Goal: Task Accomplishment & Management: Use online tool/utility

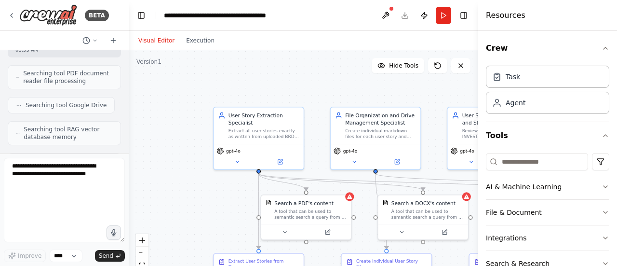
scroll to position [3265, 0]
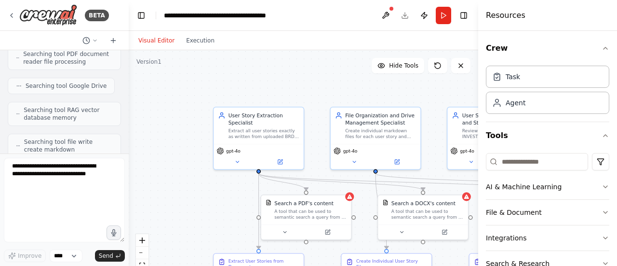
click at [125, 151] on div at bounding box center [127, 133] width 4 height 266
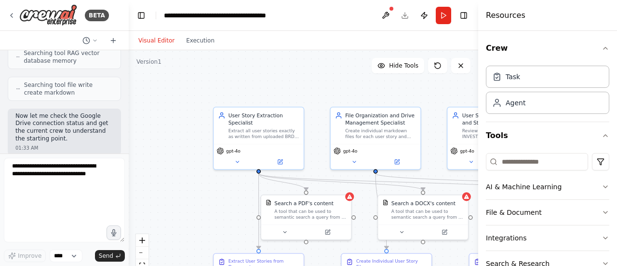
scroll to position [3323, 0]
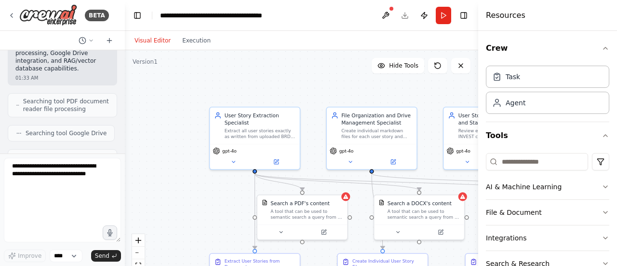
click at [125, 152] on div "BETA Hello! I'm the CrewAI assistant. What kind of automation do you want to bu…" at bounding box center [308, 133] width 617 height 266
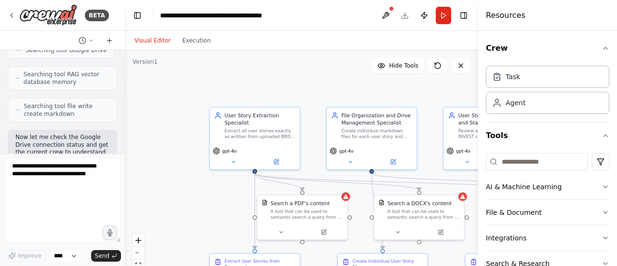
click at [39, 252] on p "Perfect! Now I'll build your multi-agent system. Let me start by creating the t…" at bounding box center [62, 271] width 94 height 38
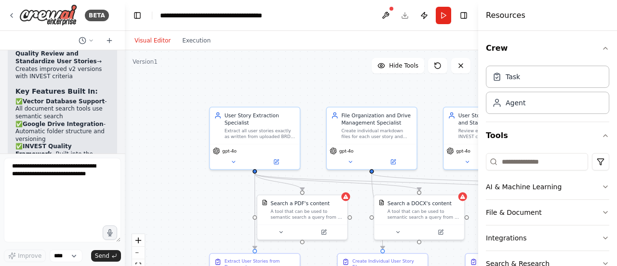
scroll to position [4611, 0]
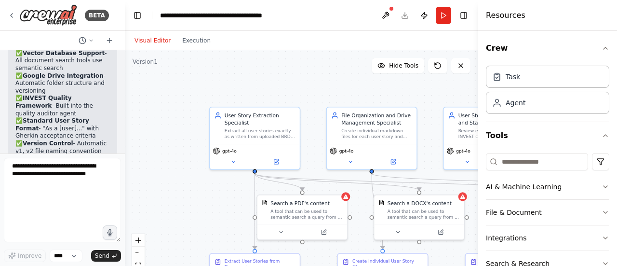
drag, startPoint x: 54, startPoint y: 93, endPoint x: 11, endPoint y: 68, distance: 49.4
click at [11, 68] on div "Perfect! I've successfully created your multi-agent Product Owner User Story Ma…" at bounding box center [62, 64] width 109 height 667
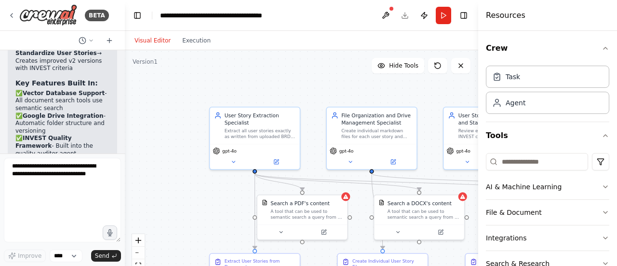
scroll to position [4650, 0]
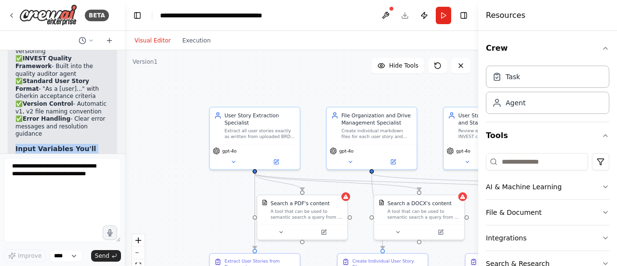
drag, startPoint x: 15, startPoint y: 128, endPoint x: 70, endPoint y: 127, distance: 55.0
click at [70, 127] on div "Perfect! I've successfully created your multi-agent Product Owner User Story Ma…" at bounding box center [62, 25] width 109 height 667
copy div "Input Variables You'll Need: {client_name} - Your client's name {business_domai…"
click at [344, 40] on div "Visual Editor Execution" at bounding box center [301, 40] width 353 height 19
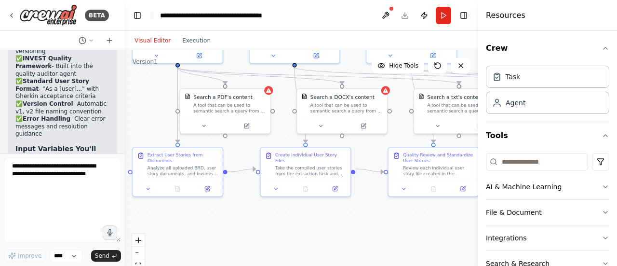
drag, startPoint x: 209, startPoint y: 209, endPoint x: 132, endPoint y: 103, distance: 131.1
click at [132, 103] on div ".deletable-edge-delete-btn { width: 20px; height: 20px; border: 0px solid #ffff…" at bounding box center [301, 170] width 353 height 241
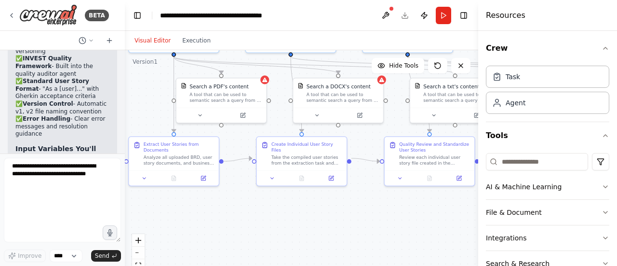
drag, startPoint x: 385, startPoint y: 250, endPoint x: 380, endPoint y: 234, distance: 16.8
click at [381, 237] on div ".deletable-edge-delete-btn { width: 20px; height: 20px; border: 0px solid #ffff…" at bounding box center [301, 170] width 353 height 241
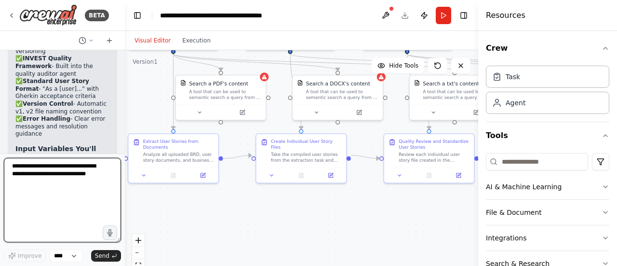
click at [28, 176] on textarea at bounding box center [62, 200] width 117 height 84
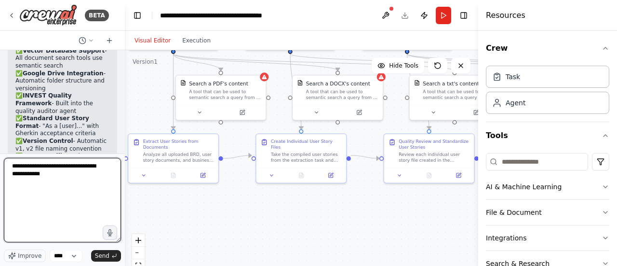
scroll to position [4602, 0]
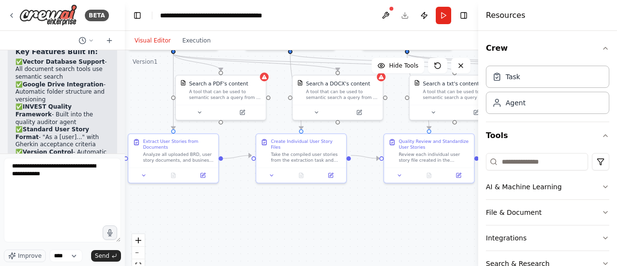
drag, startPoint x: 23, startPoint y: 78, endPoint x: 55, endPoint y: 100, distance: 38.9
copy p "Embedding Configuration : The document search tools need embedding configuratio…"
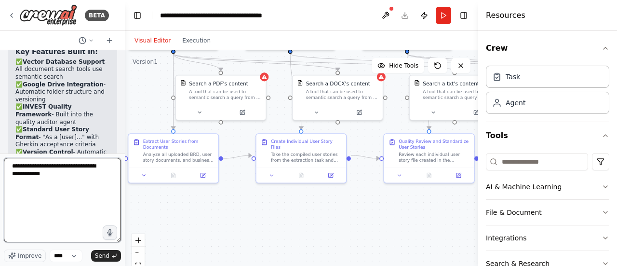
click at [45, 217] on textarea "**********" at bounding box center [62, 200] width 117 height 84
paste textarea "**********"
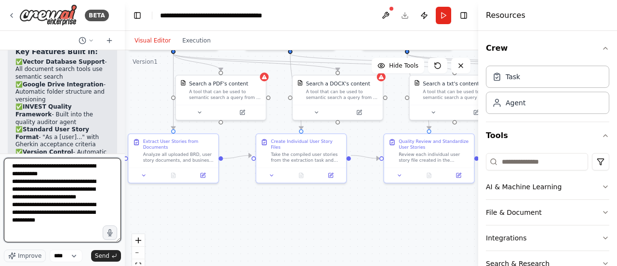
drag, startPoint x: 20, startPoint y: 215, endPoint x: 3, endPoint y: 212, distance: 17.6
click at [3, 212] on div "BETA Hello! I'm the CrewAI assistant. What kind of automation do you want to bu…" at bounding box center [62, 133] width 125 height 266
click at [9, 183] on textarea "**********" at bounding box center [62, 200] width 117 height 84
paste textarea "**"
click at [60, 208] on textarea "**********" at bounding box center [62, 200] width 117 height 84
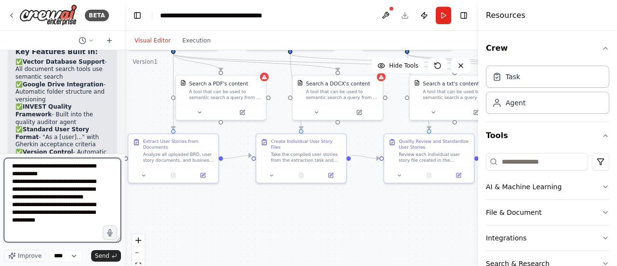
click at [83, 229] on textarea "**********" at bounding box center [62, 200] width 117 height 84
click at [26, 174] on textarea "**********" at bounding box center [62, 200] width 117 height 84
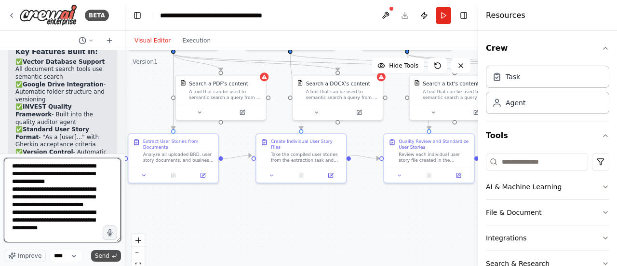
type textarea "**********"
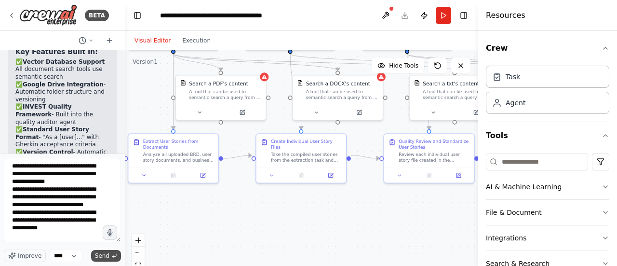
click at [108, 254] on span "Send" at bounding box center [102, 256] width 14 height 8
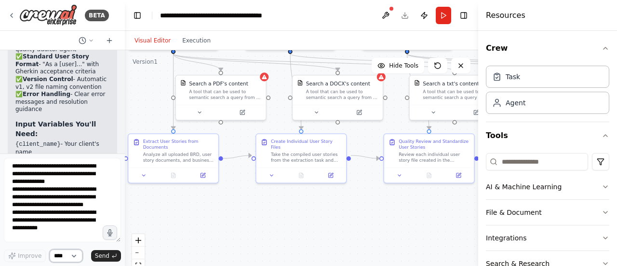
click at [72, 258] on select "****" at bounding box center [66, 255] width 33 height 13
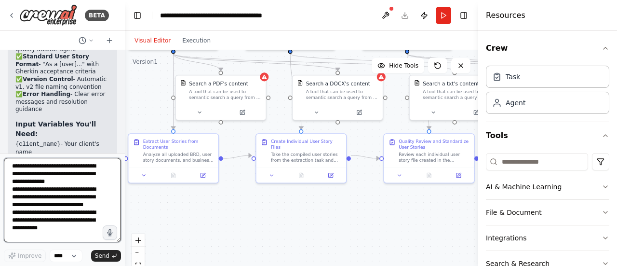
click at [73, 206] on textarea "**********" at bounding box center [62, 200] width 117 height 84
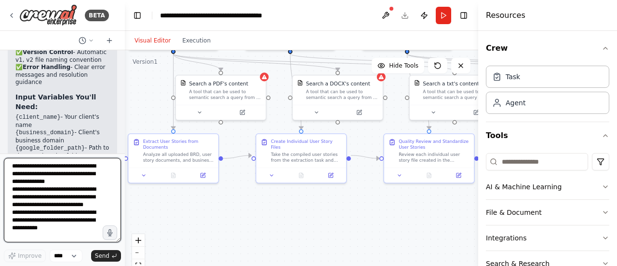
scroll to position [4750, 0]
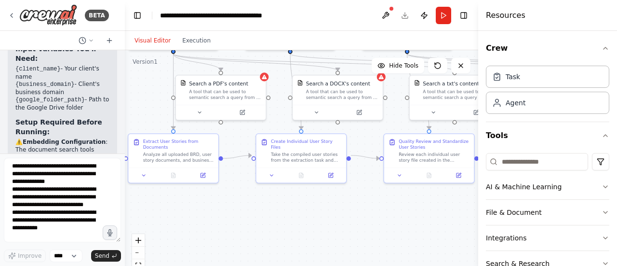
drag, startPoint x: 15, startPoint y: 62, endPoint x: 67, endPoint y: 130, distance: 85.2
copy p "Yes, please. Explain to me in detail step by step using Crew|AI enterprise how …"
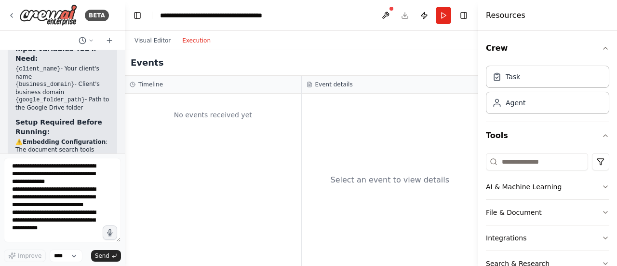
click at [189, 41] on button "Execution" at bounding box center [196, 41] width 40 height 12
click at [143, 41] on button "Visual Editor" at bounding box center [153, 41] width 48 height 12
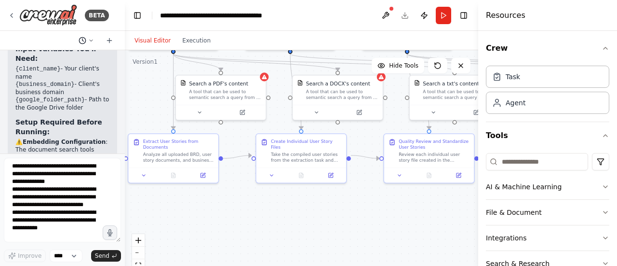
click at [88, 39] on icon at bounding box center [91, 41] width 6 height 6
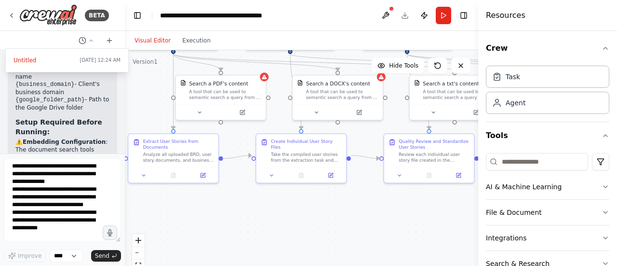
click at [109, 40] on div at bounding box center [62, 133] width 125 height 266
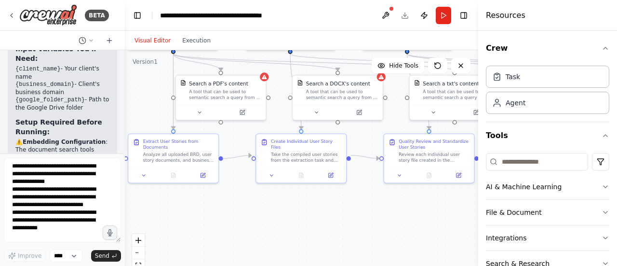
drag, startPoint x: 139, startPoint y: 14, endPoint x: 186, endPoint y: 9, distance: 47.1
click at [186, 9] on header "**********" at bounding box center [301, 15] width 353 height 31
click at [388, 13] on button at bounding box center [385, 15] width 15 height 17
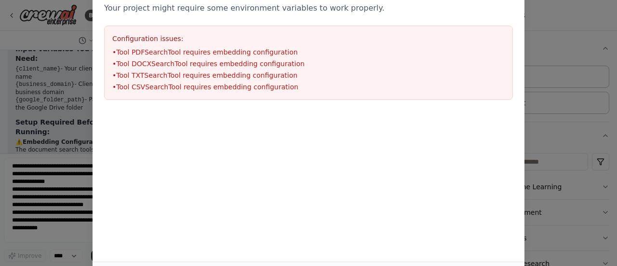
click at [551, 24] on div "Environment configuration Your project might require some environment variables…" at bounding box center [308, 133] width 617 height 266
click at [529, 22] on div "Environment configuration Your project might require some environment variables…" at bounding box center [308, 133] width 617 height 266
click at [13, 14] on div "Environment configuration Your project might require some environment variables…" at bounding box center [308, 133] width 617 height 266
click at [7, 14] on div "Environment configuration Your project might require some environment variables…" at bounding box center [308, 133] width 617 height 266
click at [558, 27] on div "Environment configuration Your project might require some environment variables…" at bounding box center [308, 133] width 617 height 266
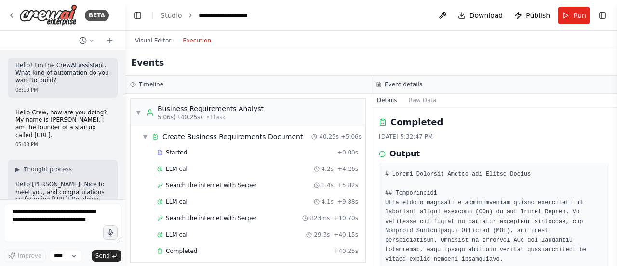
click at [59, 13] on img at bounding box center [48, 15] width 58 height 22
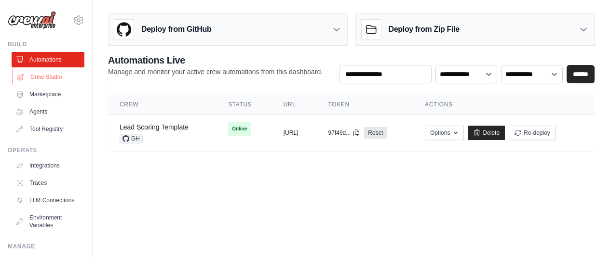
click at [47, 79] on link "Crew Studio" at bounding box center [49, 76] width 73 height 15
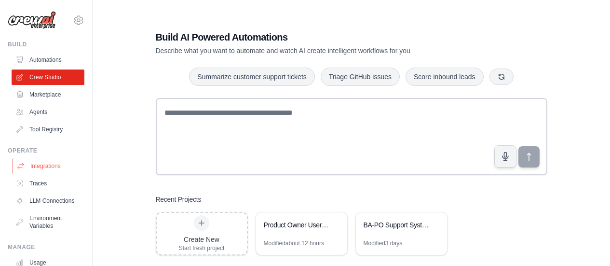
click at [47, 165] on link "Integrations" at bounding box center [49, 165] width 73 height 15
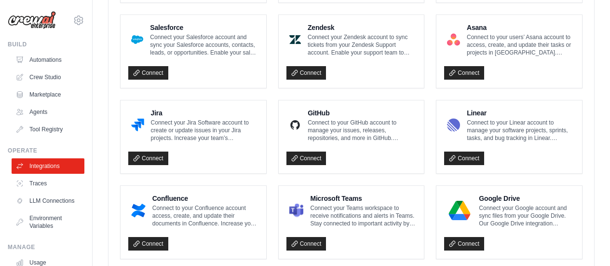
scroll to position [578, 0]
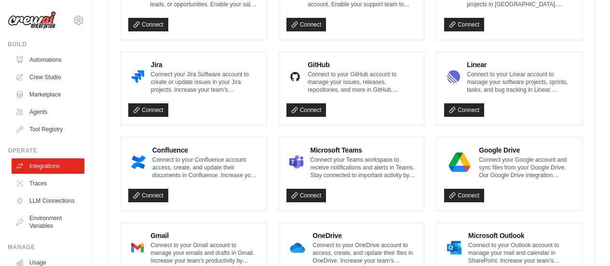
click at [441, 166] on div "Google Drive Connect your Google account and sync files from your Google Drive.…" at bounding box center [509, 173] width 146 height 73
click at [455, 192] on icon at bounding box center [452, 195] width 7 height 7
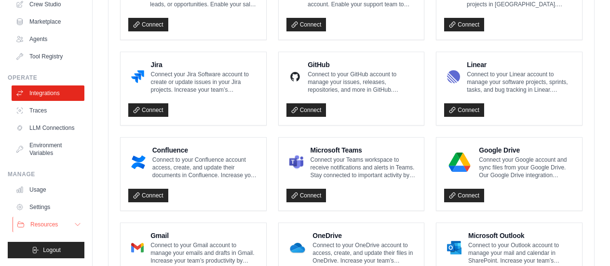
click at [74, 223] on icon at bounding box center [78, 224] width 8 height 8
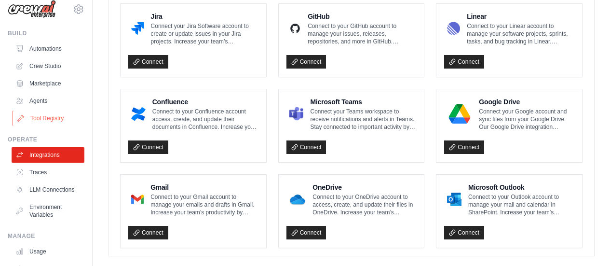
scroll to position [5, 0]
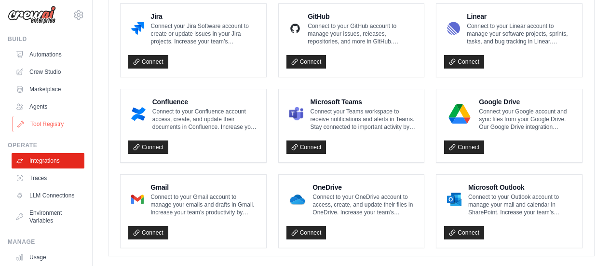
click at [57, 124] on link "Tool Registry" at bounding box center [49, 123] width 73 height 15
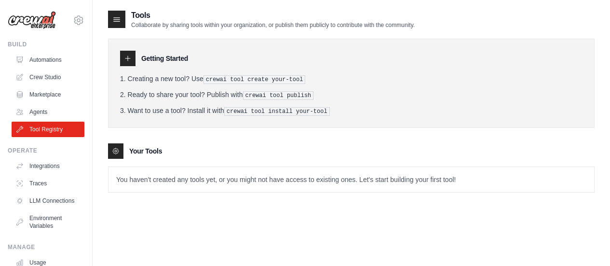
click at [146, 174] on p "You haven't created any tools yet, or you might not have access to existing one…" at bounding box center [350, 179] width 485 height 25
click at [283, 174] on p "You haven't created any tools yet, or you might not have access to existing one…" at bounding box center [350, 179] width 485 height 25
click at [424, 176] on p "You haven't created any tools yet, or you might not have access to existing one…" at bounding box center [350, 179] width 485 height 25
click at [44, 74] on link "Crew Studio" at bounding box center [49, 76] width 73 height 15
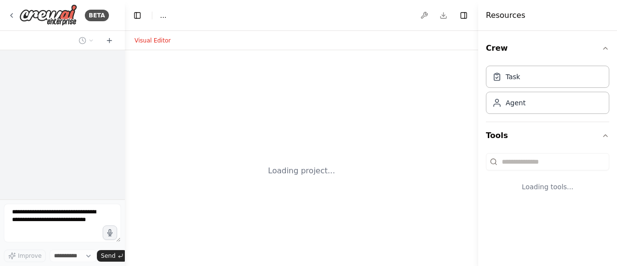
select select "****"
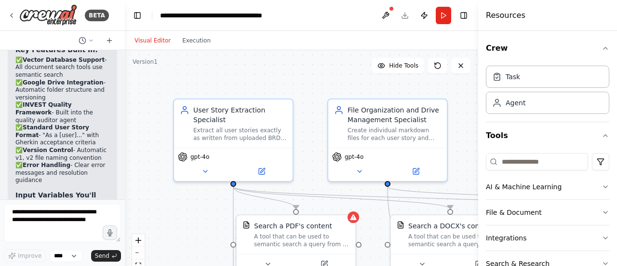
scroll to position [4605, 0]
click at [66, 220] on textarea at bounding box center [62, 222] width 117 height 39
paste textarea "**********"
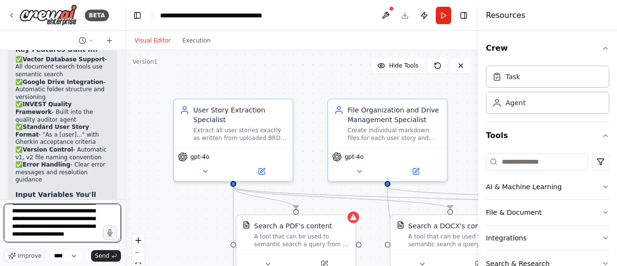
scroll to position [0, 0]
click at [90, 229] on textarea "**********" at bounding box center [62, 222] width 117 height 39
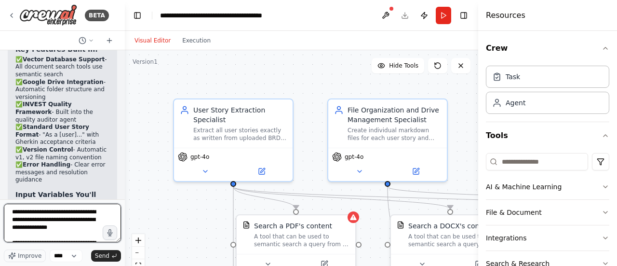
scroll to position [5, 0]
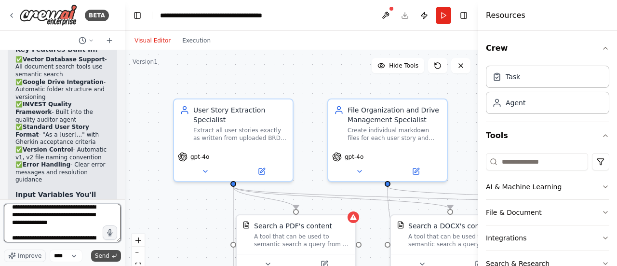
type textarea "**********"
click at [103, 256] on span "Send" at bounding box center [102, 256] width 14 height 8
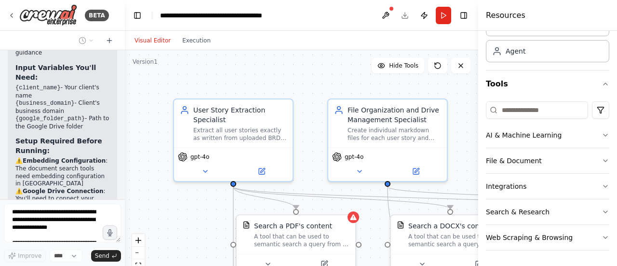
scroll to position [3, 0]
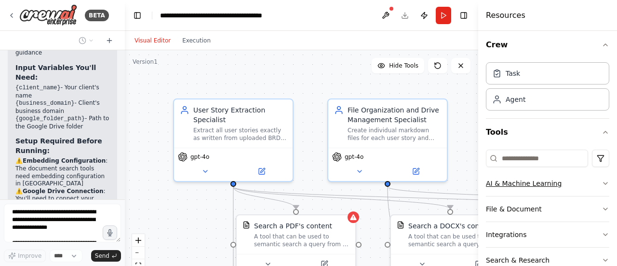
click at [602, 182] on icon "button" at bounding box center [606, 183] width 8 height 8
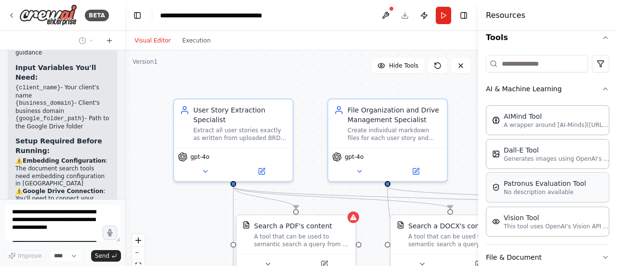
scroll to position [100, 0]
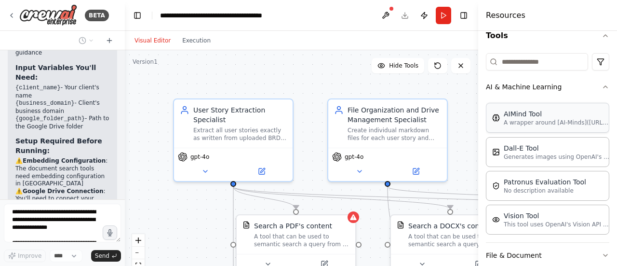
click at [542, 129] on div "AIMind Tool A wrapper around [AI-Minds](https://mindsdb.com/minds). Useful for …" at bounding box center [547, 118] width 123 height 30
drag, startPoint x: 542, startPoint y: 127, endPoint x: 564, endPoint y: 122, distance: 23.3
click at [564, 122] on p "A wrapper around [AI-Minds](https://mindsdb.com/minds). Useful for when you nee…" at bounding box center [557, 123] width 106 height 8
click at [602, 87] on icon "button" at bounding box center [606, 87] width 8 height 8
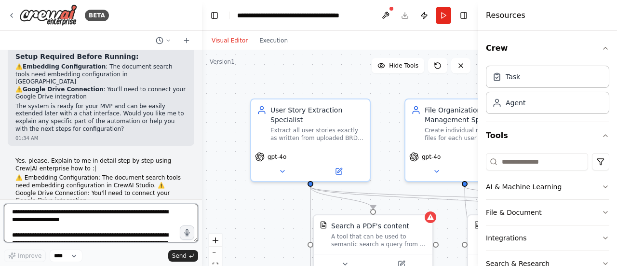
scroll to position [3162, 0]
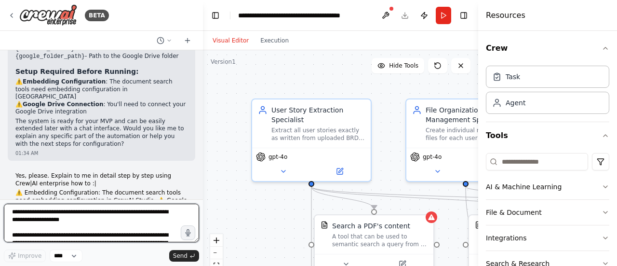
drag, startPoint x: 124, startPoint y: 163, endPoint x: 196, endPoint y: 181, distance: 74.5
click at [202, 181] on div at bounding box center [201, 133] width 4 height 266
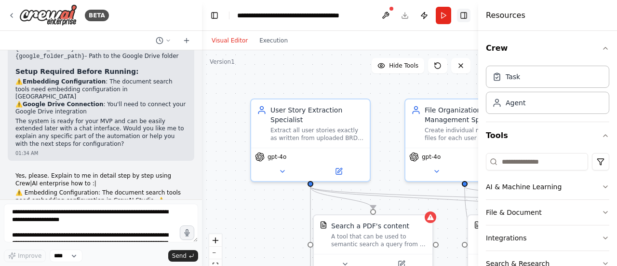
click at [468, 15] on button "Toggle Right Sidebar" at bounding box center [463, 15] width 13 height 13
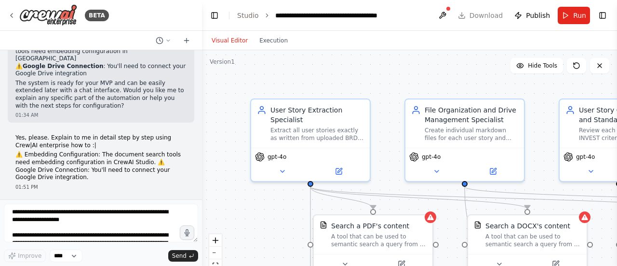
scroll to position [3210, 0]
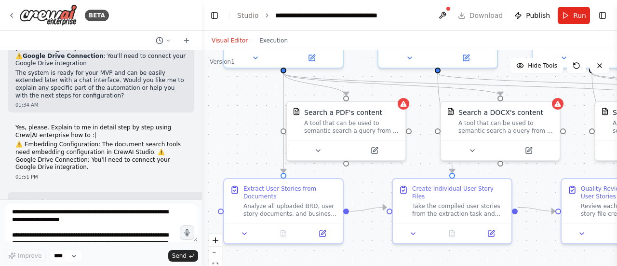
drag, startPoint x: 270, startPoint y: 221, endPoint x: 243, endPoint y: 107, distance: 116.9
click at [243, 107] on div ".deletable-edge-delete-btn { width: 20px; height: 20px; border: 0px solid #ffff…" at bounding box center [409, 170] width 415 height 241
click at [341, 127] on div "A tool that can be used to semantic search a query from a PDF's content." at bounding box center [351, 124] width 95 height 15
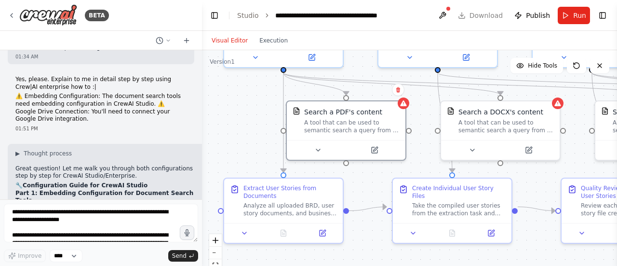
scroll to position [3307, 0]
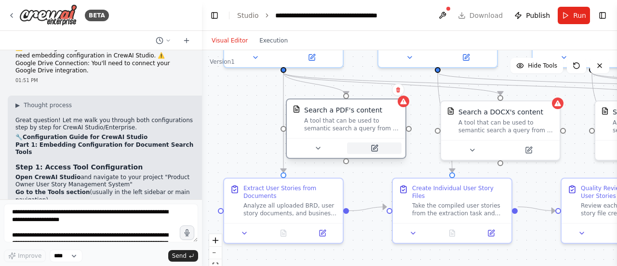
click at [372, 145] on icon at bounding box center [375, 148] width 6 height 6
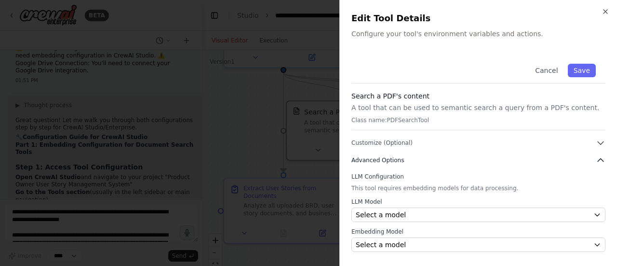
click at [395, 159] on span "Advanced Options" at bounding box center [377, 160] width 53 height 8
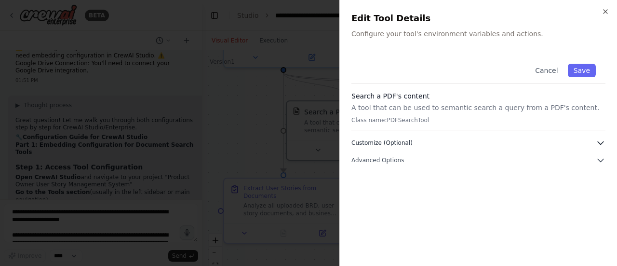
click at [400, 142] on span "Customize (Optional)" at bounding box center [381, 143] width 61 height 8
click at [401, 159] on button "Advanced Options" at bounding box center [478, 160] width 254 height 10
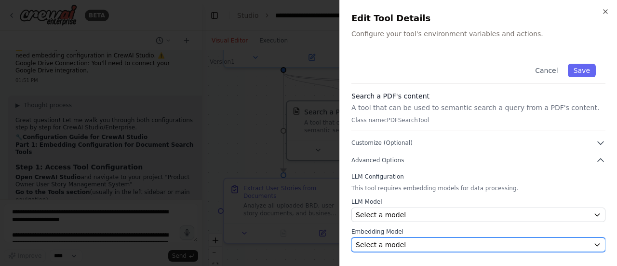
click at [408, 242] on div "Select a model" at bounding box center [473, 245] width 234 height 10
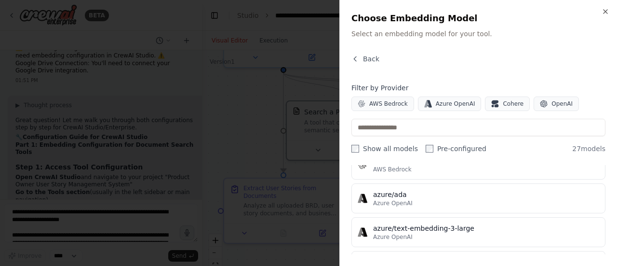
scroll to position [434, 0]
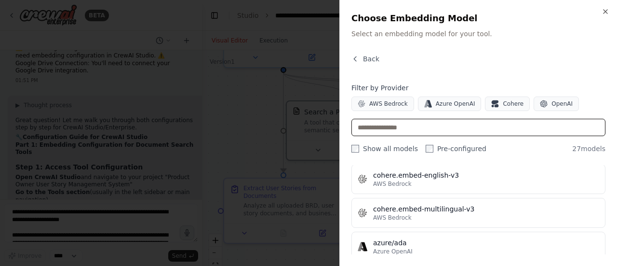
click at [458, 126] on input "text" at bounding box center [478, 127] width 254 height 17
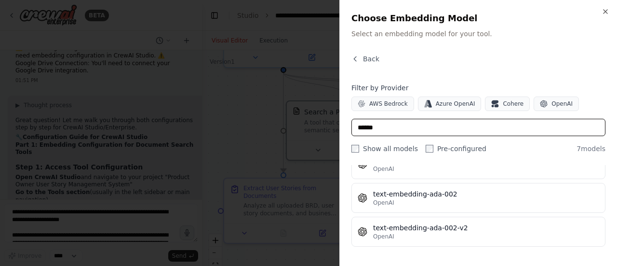
scroll to position [182, 0]
type input "**********"
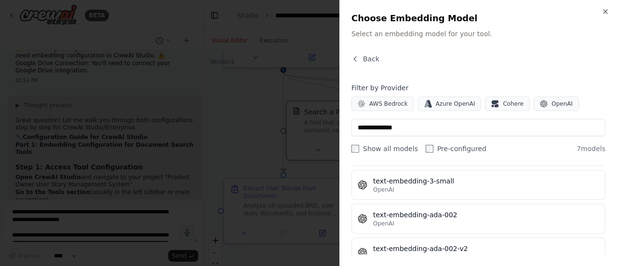
scroll to position [164, 0]
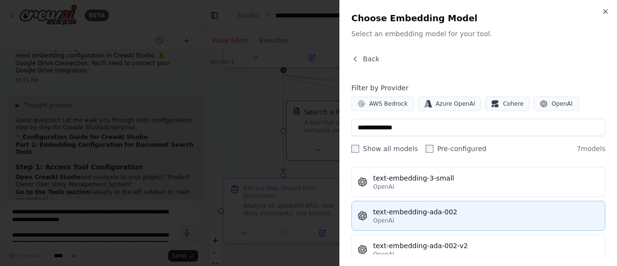
click at [459, 219] on div "OpenAI" at bounding box center [486, 220] width 226 height 8
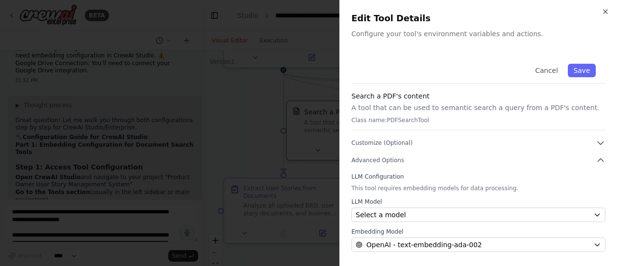
click at [99, 145] on div at bounding box center [308, 133] width 617 height 266
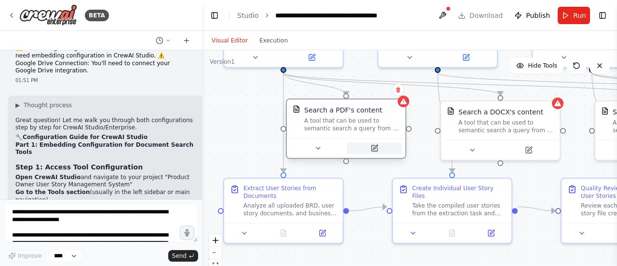
click at [376, 145] on icon at bounding box center [375, 147] width 4 height 4
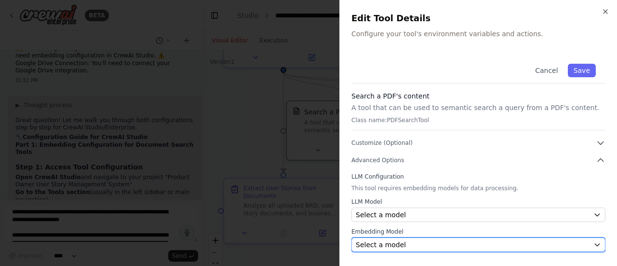
click at [402, 242] on div "Select a model" at bounding box center [473, 245] width 234 height 10
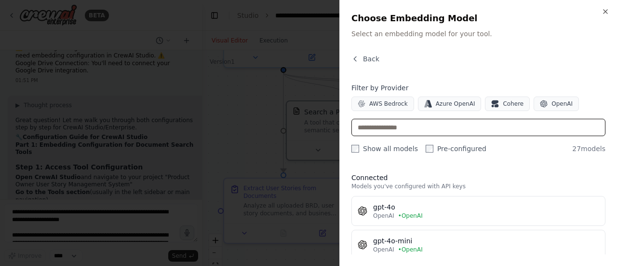
click at [407, 124] on input "text" at bounding box center [478, 127] width 254 height 17
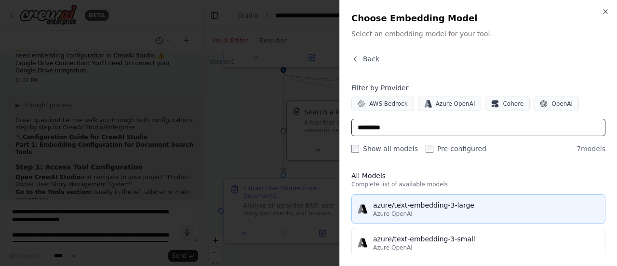
scroll to position [0, 0]
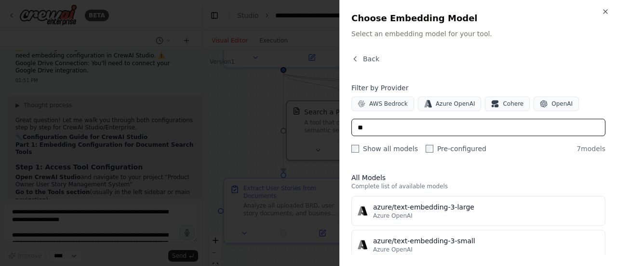
type input "*"
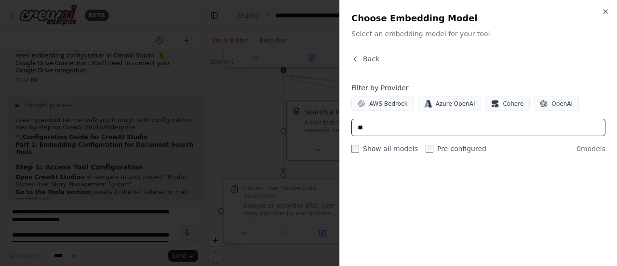
type input "*"
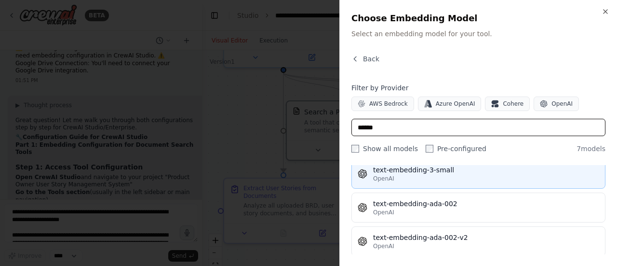
scroll to position [182, 0]
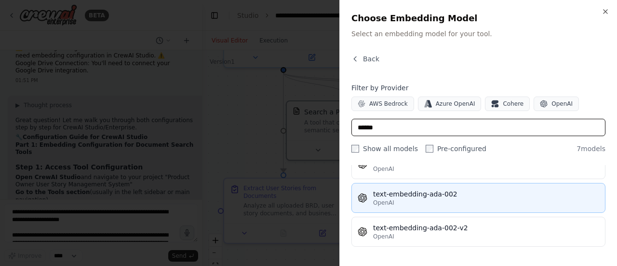
type input "******"
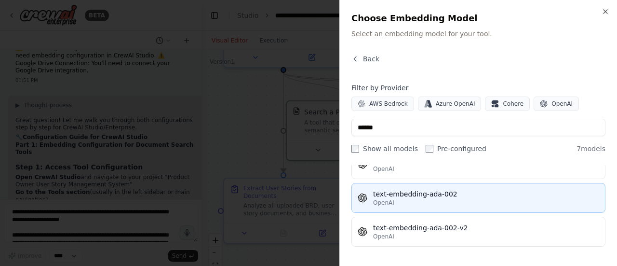
click at [475, 201] on div "OpenAI" at bounding box center [486, 203] width 226 height 8
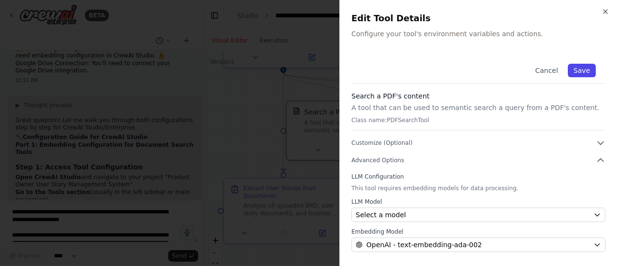
click at [589, 67] on button "Save" at bounding box center [582, 70] width 28 height 13
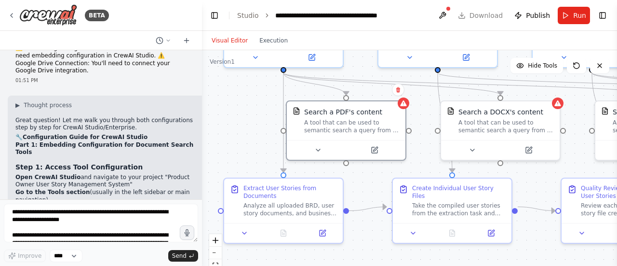
scroll to position [3355, 0]
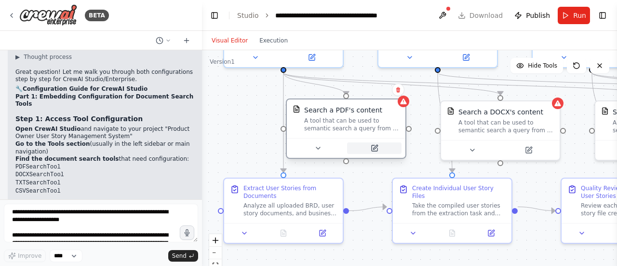
click at [376, 147] on icon at bounding box center [375, 147] width 4 height 4
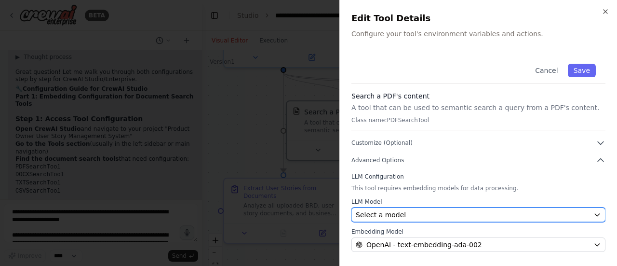
click at [419, 215] on div "Select a model" at bounding box center [473, 215] width 234 height 10
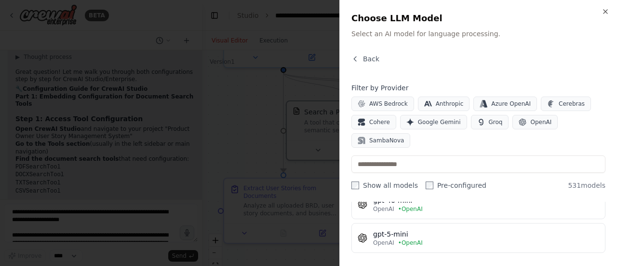
scroll to position [58, 0]
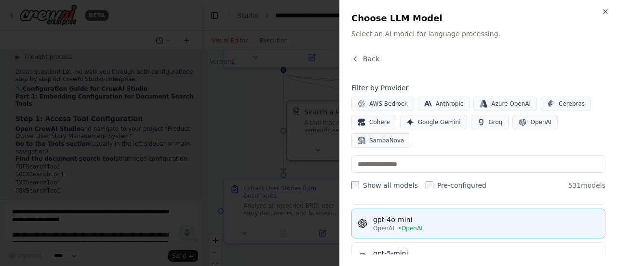
click at [416, 227] on span "• OpenAI" at bounding box center [410, 228] width 25 height 8
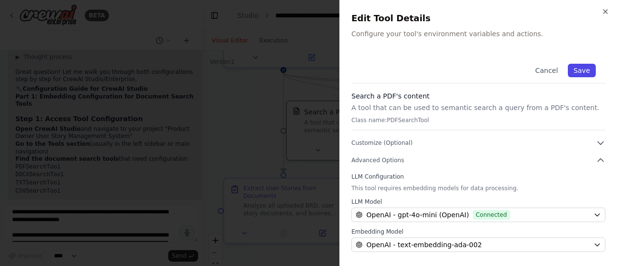
click at [585, 72] on button "Save" at bounding box center [582, 70] width 28 height 13
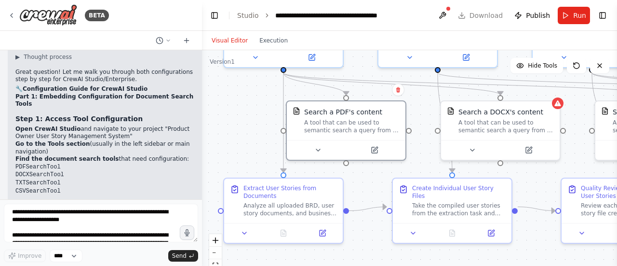
scroll to position [3403, 0]
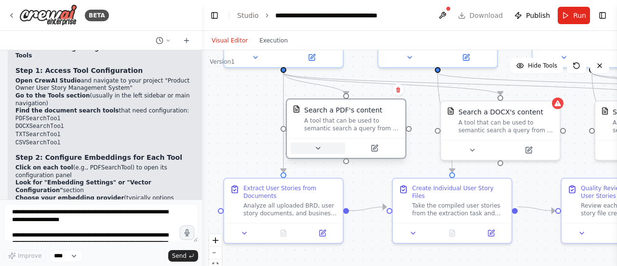
click at [317, 147] on icon at bounding box center [318, 148] width 8 height 8
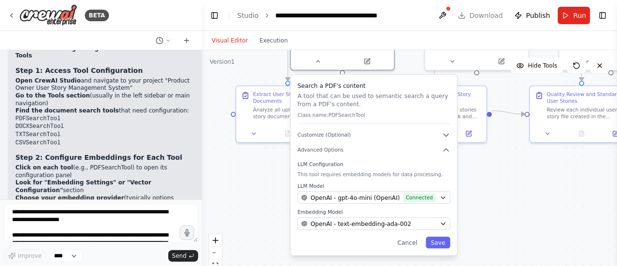
drag, startPoint x: 270, startPoint y: 157, endPoint x: 267, endPoint y: 61, distance: 96.5
click at [267, 61] on div ".deletable-edge-delete-btn { width: 20px; height: 20px; border: 0px solid #ffff…" at bounding box center [409, 170] width 415 height 241
click at [447, 137] on icon "button" at bounding box center [446, 135] width 8 height 8
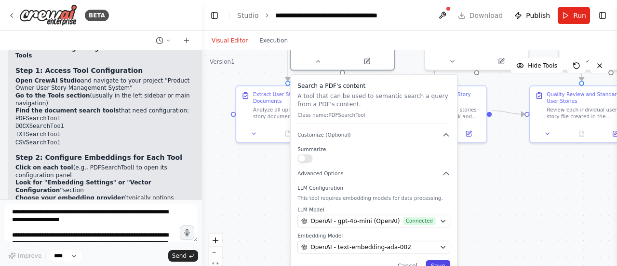
click at [437, 261] on button "Save" at bounding box center [438, 266] width 25 height 12
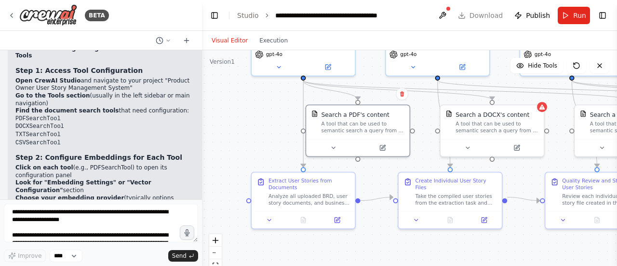
drag, startPoint x: 321, startPoint y: 189, endPoint x: 336, endPoint y: 275, distance: 87.6
click at [336, 265] on html "BETA Hello! I'm the CrewAI assistant. What kind of automation do you want to bu…" at bounding box center [308, 133] width 617 height 266
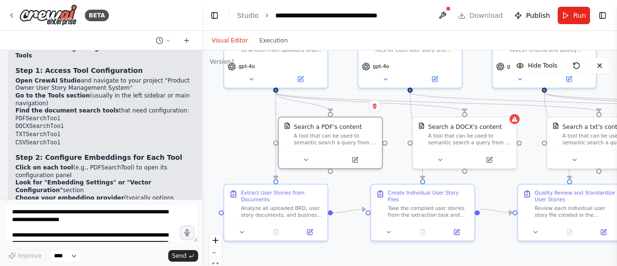
drag, startPoint x: 254, startPoint y: 129, endPoint x: 226, endPoint y: 141, distance: 30.0
click at [226, 141] on div ".deletable-edge-delete-btn { width: 20px; height: 20px; border: 0px solid #ffff…" at bounding box center [409, 170] width 415 height 241
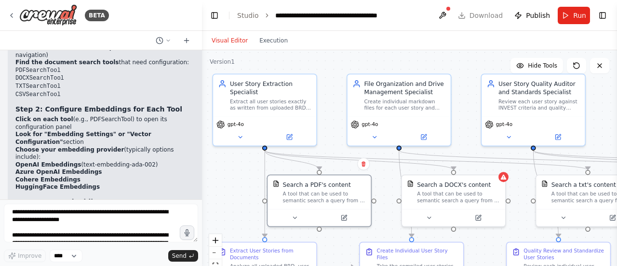
drag, startPoint x: 240, startPoint y: 147, endPoint x: 228, endPoint y: 201, distance: 56.3
click at [228, 203] on div ".deletable-edge-delete-btn { width: 20px; height: 20px; border: 0px solid #ffff…" at bounding box center [409, 170] width 415 height 241
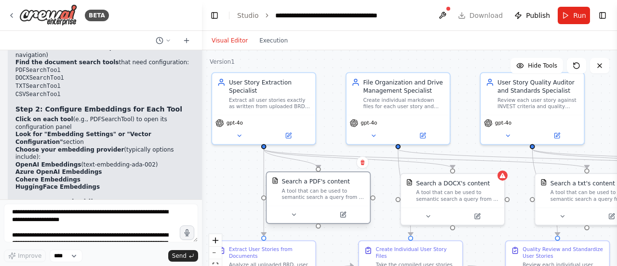
click at [335, 190] on div "A tool that can be used to semantic search a query from a PDF's content." at bounding box center [323, 193] width 83 height 13
drag, startPoint x: 332, startPoint y: 190, endPoint x: 302, endPoint y: 189, distance: 29.4
click at [302, 189] on div "A tool that can be used to semantic search a query from a PDF's content." at bounding box center [323, 193] width 83 height 13
click at [306, 188] on div "A tool that can be used to semantic search a query from a PDF's content." at bounding box center [327, 193] width 83 height 13
click at [342, 196] on div "A tool that can be used to semantic search a query from a PDF's content." at bounding box center [327, 193] width 83 height 13
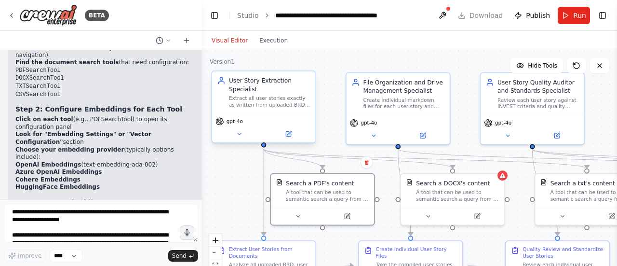
click at [272, 113] on div "User Story Extraction Specialist Extract all user stories exactly as written fr…" at bounding box center [263, 92] width 103 height 42
click at [334, 199] on div "A tool that can be used to semantic search a query from a PDF's content." at bounding box center [327, 193] width 83 height 13
click at [301, 253] on div "Extract User Stories from Documents" at bounding box center [269, 250] width 81 height 13
click at [333, 191] on div "A tool that can be used to semantic search a query from a PDF's content." at bounding box center [327, 193] width 83 height 13
click at [574, 13] on span "Run" at bounding box center [579, 16] width 13 height 10
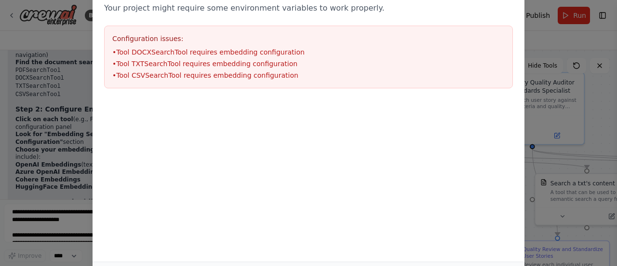
click at [548, 33] on div "Environment configuration Your project might require some environment variables…" at bounding box center [308, 133] width 617 height 266
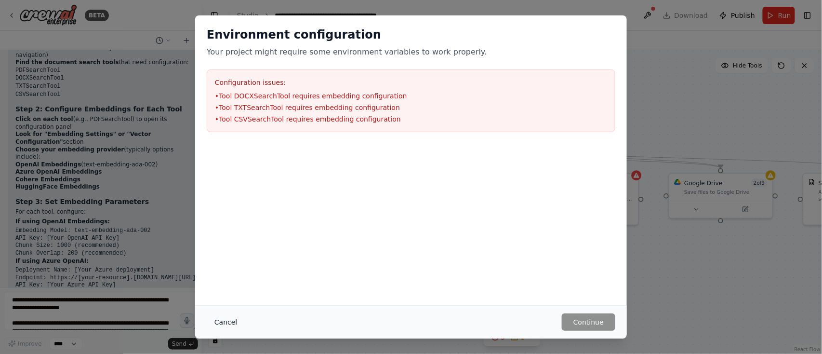
click at [225, 265] on button "Cancel" at bounding box center [226, 321] width 38 height 17
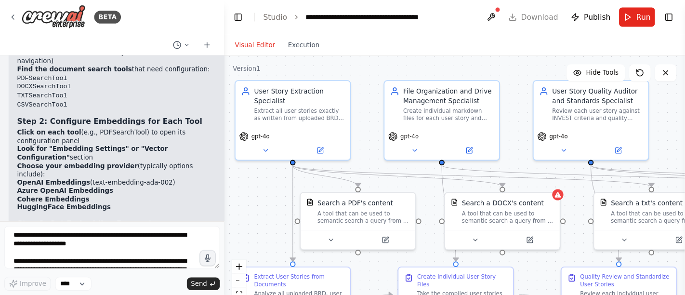
scroll to position [3499, 0]
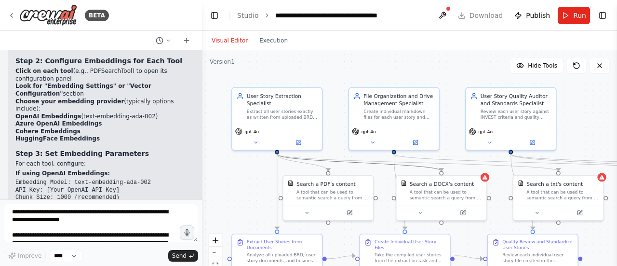
drag, startPoint x: 375, startPoint y: 165, endPoint x: 353, endPoint y: 156, distance: 24.6
click at [353, 156] on div ".deletable-edge-delete-btn { width: 20px; height: 20px; border: 0px solid #ffff…" at bounding box center [409, 170] width 415 height 241
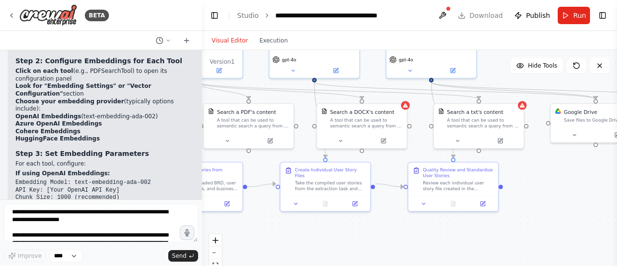
drag, startPoint x: 350, startPoint y: 154, endPoint x: 270, endPoint y: 82, distance: 107.2
click at [270, 82] on div ".deletable-edge-delete-btn { width: 20px; height: 20px; border: 0px solid #ffff…" at bounding box center [409, 170] width 415 height 241
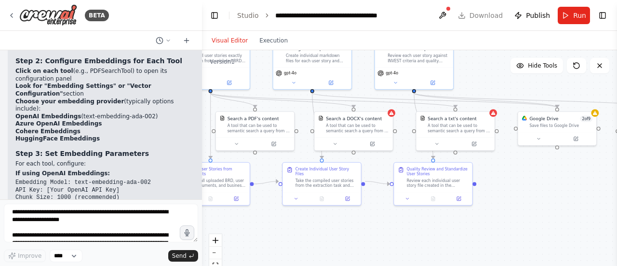
click at [183, 9] on div "BETA" at bounding box center [101, 15] width 202 height 31
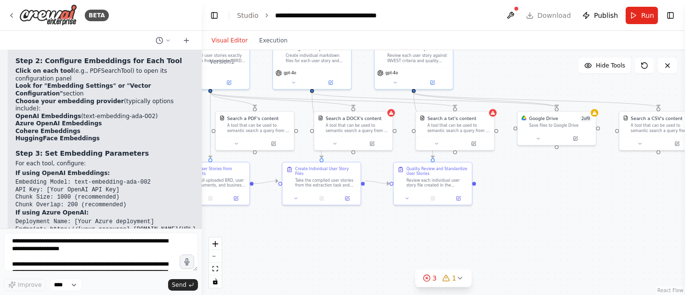
click at [378, 254] on div ".deletable-edge-delete-btn { width: 20px; height: 20px; border: 0px solid #ffff…" at bounding box center [443, 172] width 483 height 245
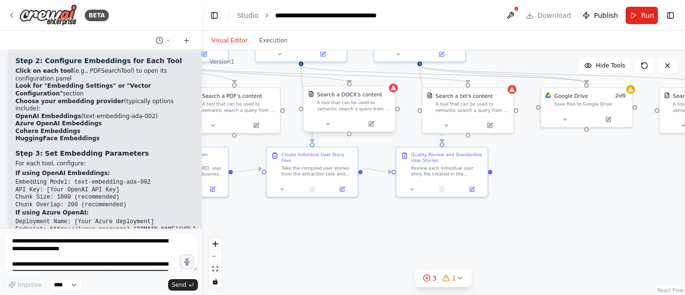
click at [345, 104] on div "A tool that can be used to semantic search a query from a DOCX's content." at bounding box center [353, 106] width 73 height 12
click at [375, 122] on button at bounding box center [371, 124] width 42 height 9
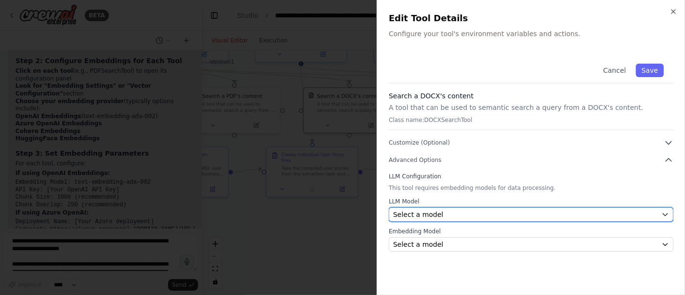
click at [417, 212] on span "Select a model" at bounding box center [418, 215] width 50 height 10
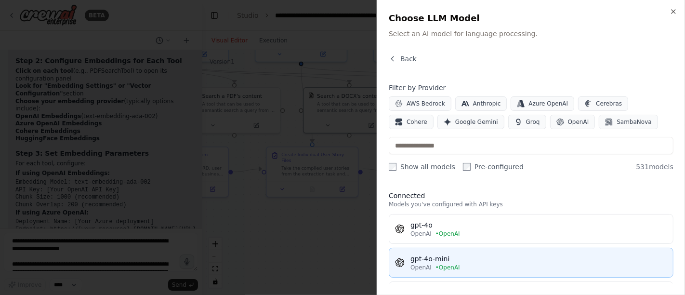
click at [429, 256] on div "gpt-4o-mini" at bounding box center [539, 259] width 257 height 10
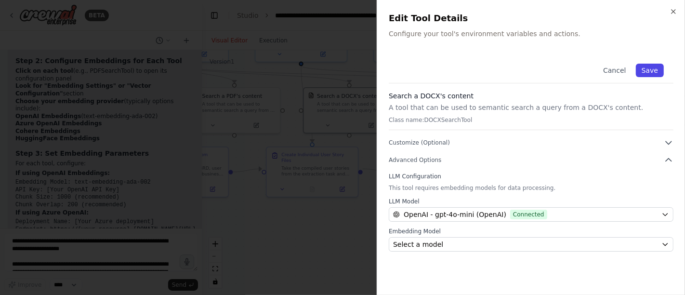
click at [616, 67] on button "Save" at bounding box center [650, 70] width 28 height 13
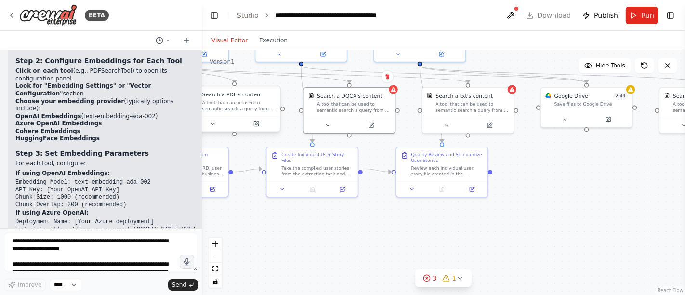
click at [256, 111] on div "A tool that can be used to semantic search a query from a PDF's content." at bounding box center [238, 106] width 73 height 12
click at [257, 126] on icon at bounding box center [256, 124] width 6 height 6
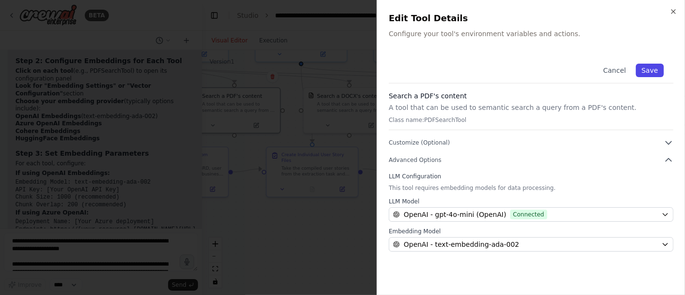
click at [616, 72] on button "Save" at bounding box center [650, 70] width 28 height 13
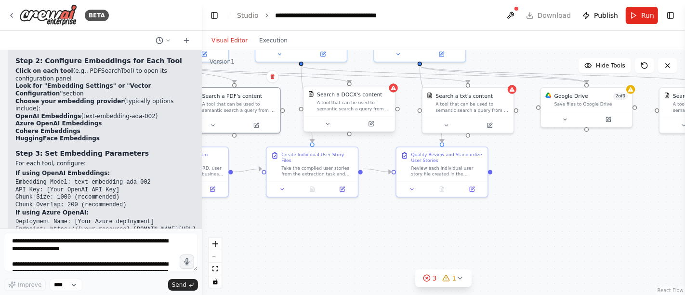
click at [346, 110] on div "A tool that can be used to semantic search a query from a DOCX's content." at bounding box center [353, 106] width 73 height 12
click at [373, 122] on icon at bounding box center [371, 122] width 3 height 3
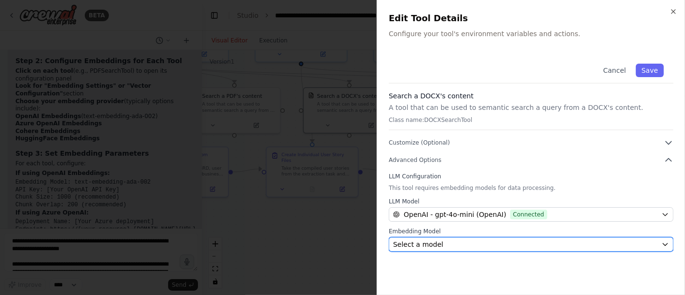
click at [493, 245] on div "Select a model" at bounding box center [525, 245] width 265 height 10
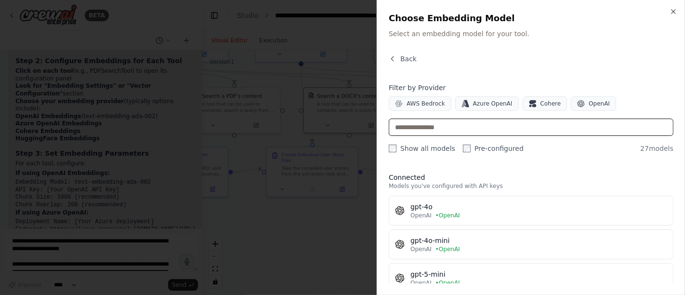
click at [425, 124] on input "text" at bounding box center [531, 127] width 285 height 17
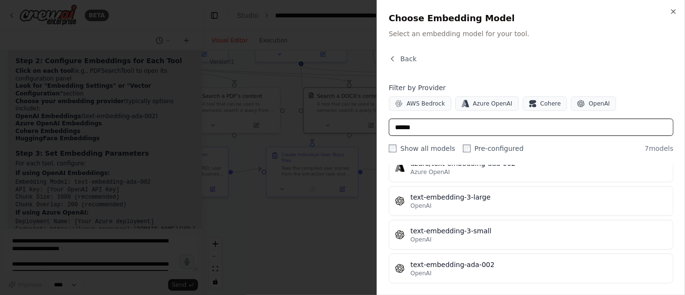
scroll to position [150, 0]
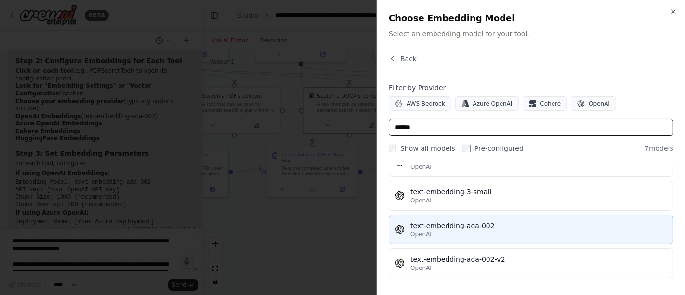
type input "******"
click at [508, 221] on div "text-embedding-ada-002" at bounding box center [539, 226] width 257 height 10
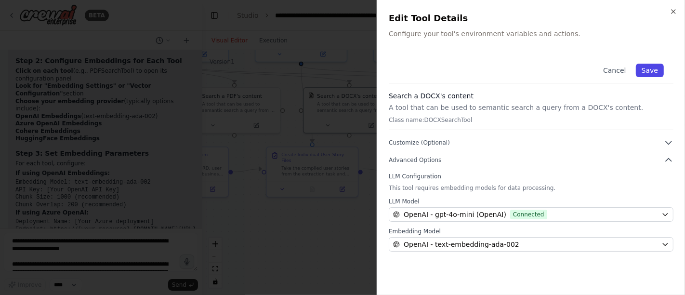
click at [616, 70] on button "Save" at bounding box center [650, 70] width 28 height 13
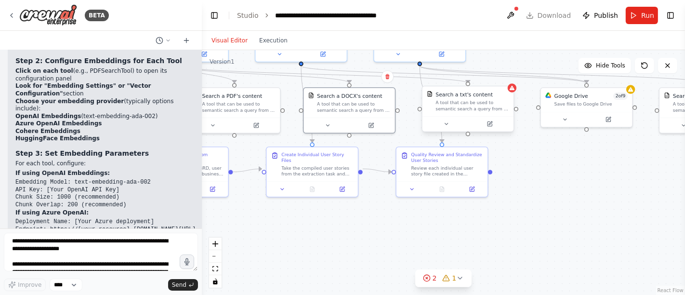
click at [460, 107] on div "A tool that can be used to semantic search a query from a txt's content." at bounding box center [472, 106] width 73 height 12
click at [492, 122] on icon at bounding box center [490, 124] width 6 height 6
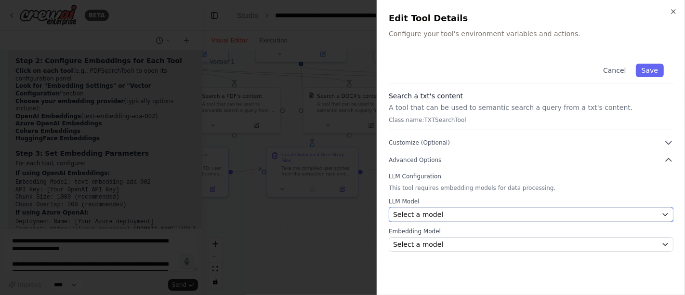
click at [459, 214] on div "Select a model" at bounding box center [525, 215] width 265 height 10
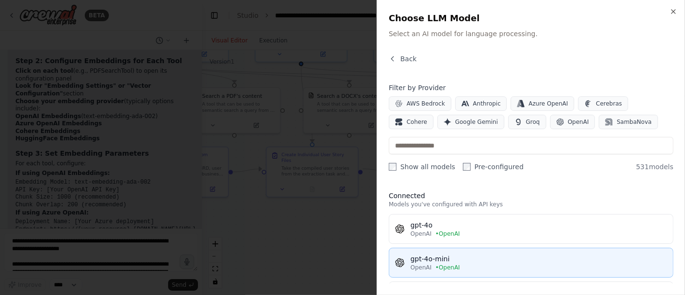
click at [480, 257] on div "gpt-4o-mini" at bounding box center [539, 259] width 257 height 10
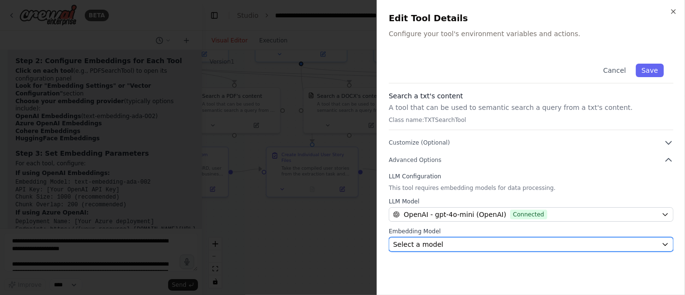
click at [478, 237] on button "Select a model" at bounding box center [531, 244] width 285 height 14
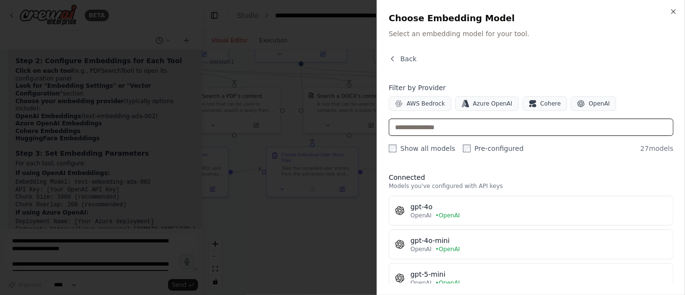
click at [442, 121] on input "text" at bounding box center [531, 127] width 285 height 17
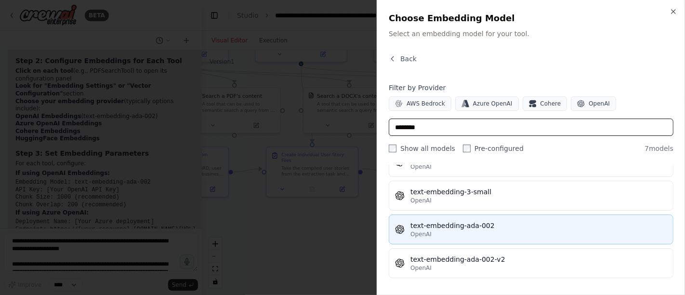
type input "********"
click at [493, 227] on div "text-embedding-ada-002" at bounding box center [539, 226] width 257 height 10
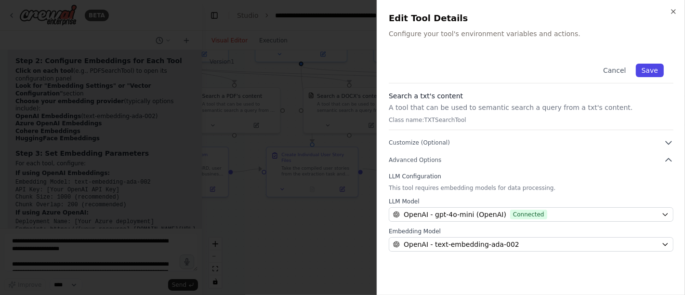
click at [616, 67] on button "Save" at bounding box center [650, 70] width 28 height 13
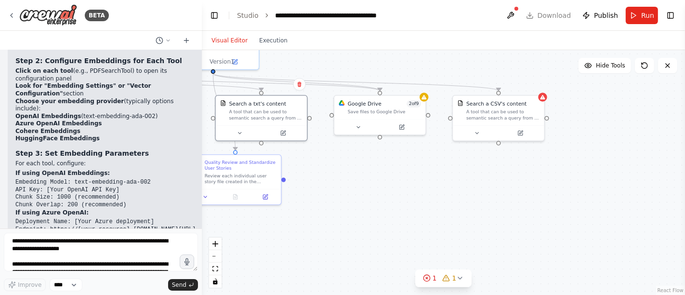
drag, startPoint x: 610, startPoint y: 239, endPoint x: 398, endPoint y: 241, distance: 212.6
click at [403, 246] on div ".deletable-edge-delete-btn { width: 20px; height: 20px; border: 0px solid #ffff…" at bounding box center [443, 172] width 483 height 245
click at [499, 109] on div "A tool that can be used to semantic search a query from a CSV's content." at bounding box center [502, 113] width 73 height 12
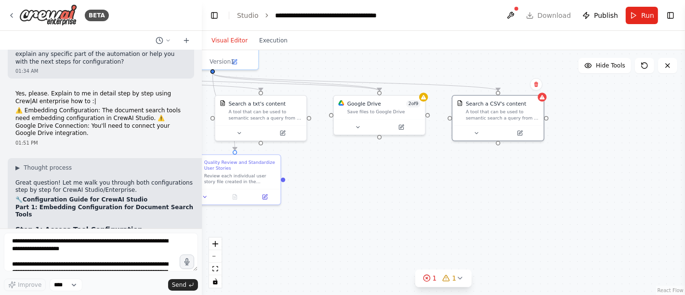
scroll to position [3232, 0]
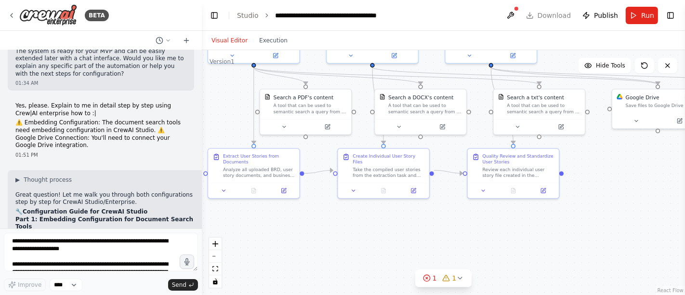
drag, startPoint x: 381, startPoint y: 222, endPoint x: 663, endPoint y: 215, distance: 282.5
click at [616, 215] on div ".deletable-edge-delete-btn { width: 20px; height: 20px; border: 0px solid #ffff…" at bounding box center [443, 172] width 483 height 245
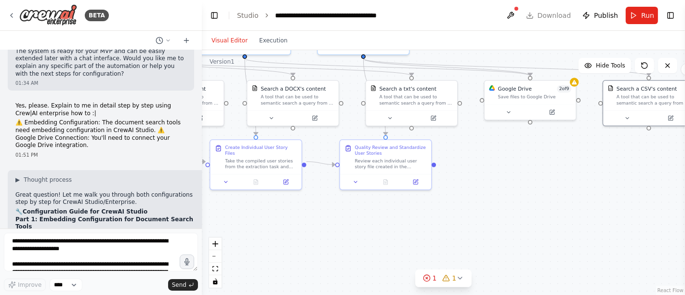
drag, startPoint x: 451, startPoint y: 243, endPoint x: 316, endPoint y: 236, distance: 135.7
click at [316, 236] on div ".deletable-edge-delete-btn { width: 20px; height: 20px; border: 0px solid #ffff…" at bounding box center [443, 172] width 483 height 245
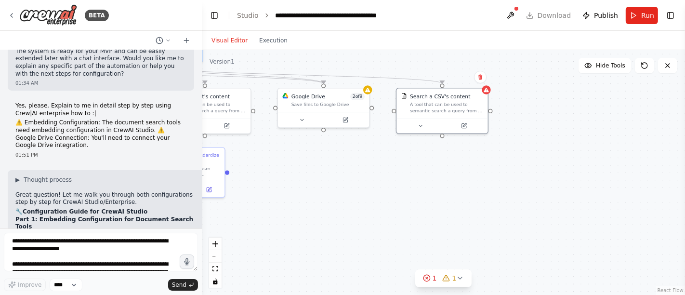
drag, startPoint x: 560, startPoint y: 218, endPoint x: 357, endPoint y: 226, distance: 202.6
click at [357, 226] on div ".deletable-edge-delete-btn { width: 20px; height: 20px; border: 0px solid #ffff…" at bounding box center [443, 172] width 483 height 245
click at [466, 123] on icon at bounding box center [464, 124] width 6 height 6
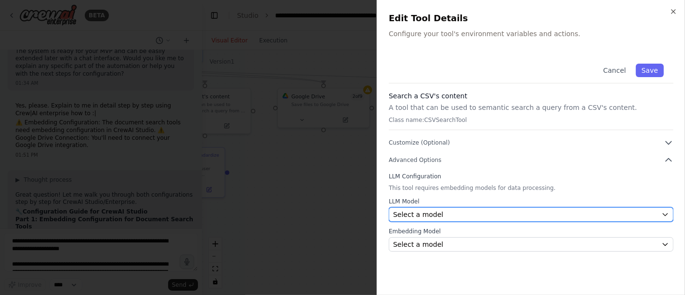
click at [434, 214] on span "Select a model" at bounding box center [418, 215] width 50 height 10
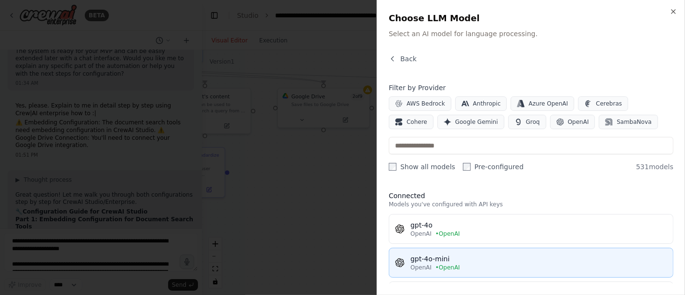
click at [476, 258] on div "gpt-4o-mini" at bounding box center [539, 259] width 257 height 10
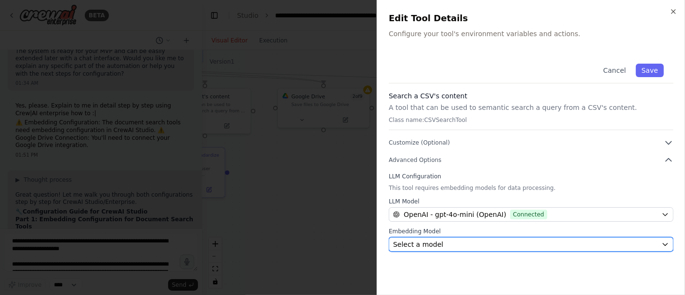
click at [452, 238] on button "Select a model" at bounding box center [531, 244] width 285 height 14
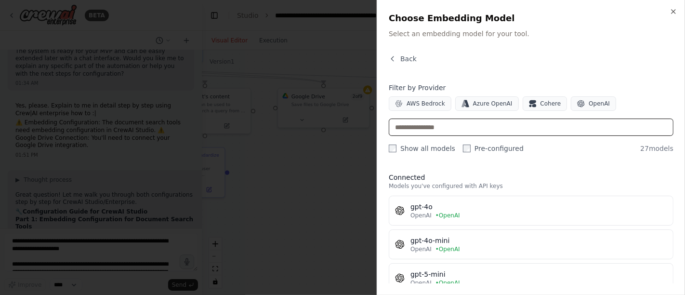
click at [441, 122] on input "text" at bounding box center [531, 127] width 285 height 17
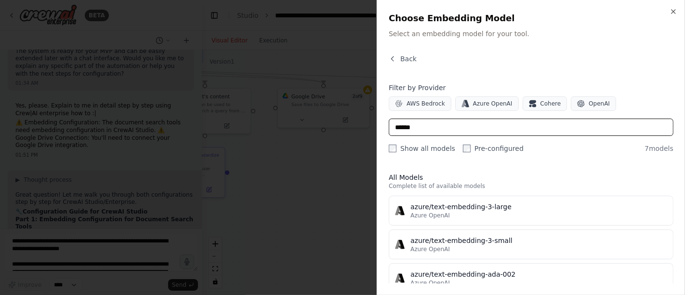
type input "******"
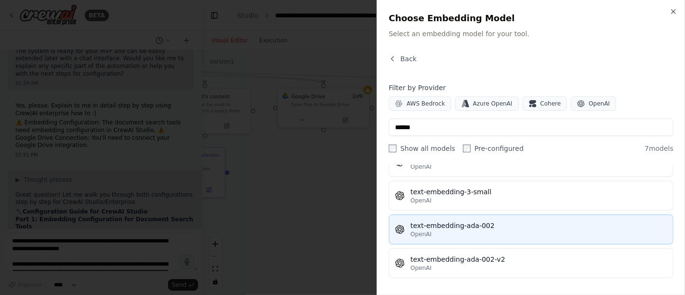
click at [468, 231] on div "OpenAI" at bounding box center [539, 234] width 257 height 8
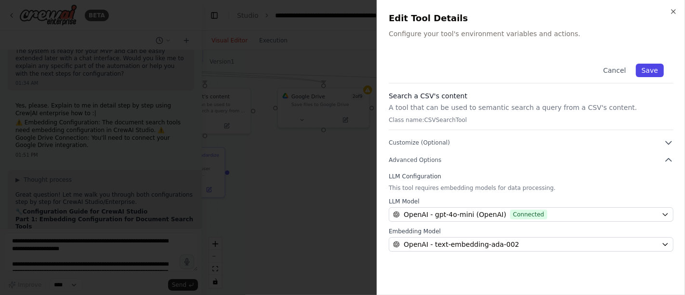
click at [616, 72] on button "Save" at bounding box center [650, 70] width 28 height 13
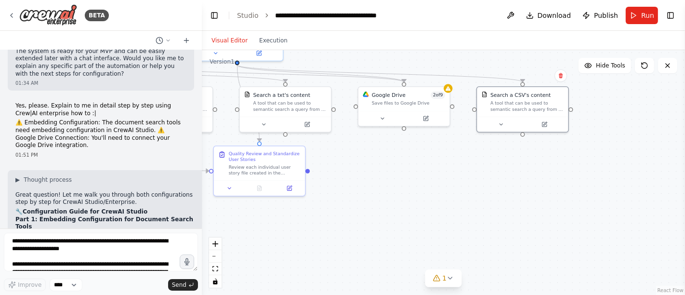
drag, startPoint x: 369, startPoint y: 199, endPoint x: 449, endPoint y: 198, distance: 80.5
click at [450, 198] on div ".deletable-edge-delete-btn { width: 20px; height: 20px; border: 0px solid #ffff…" at bounding box center [443, 172] width 483 height 245
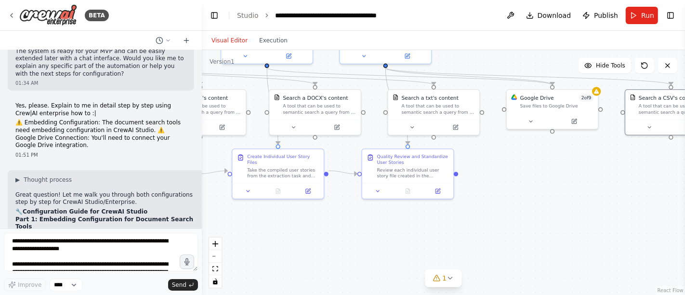
drag, startPoint x: 423, startPoint y: 191, endPoint x: 572, endPoint y: 194, distance: 149.0
click at [572, 194] on div ".deletable-edge-delete-btn { width: 20px; height: 20px; border: 0px solid #ffff…" at bounding box center [443, 172] width 483 height 245
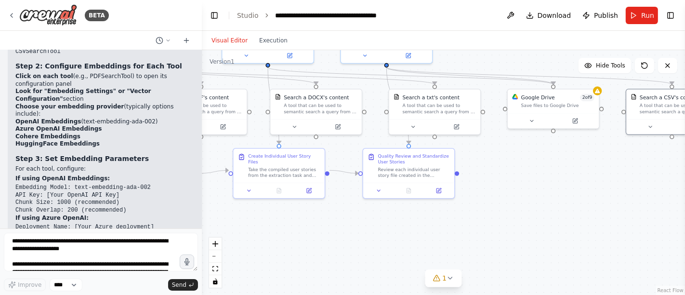
scroll to position [3499, 0]
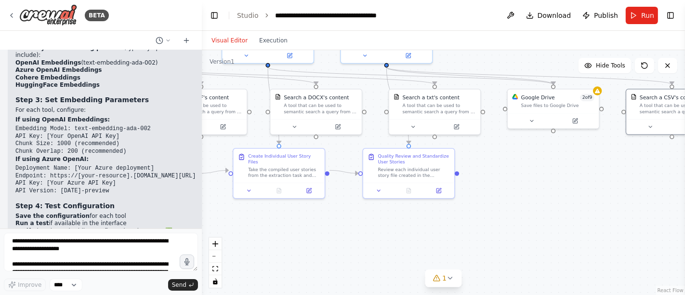
click at [557, 208] on div ".deletable-edge-delete-btn { width: 20px; height: 20px; border: 0px solid #ffff…" at bounding box center [443, 172] width 483 height 245
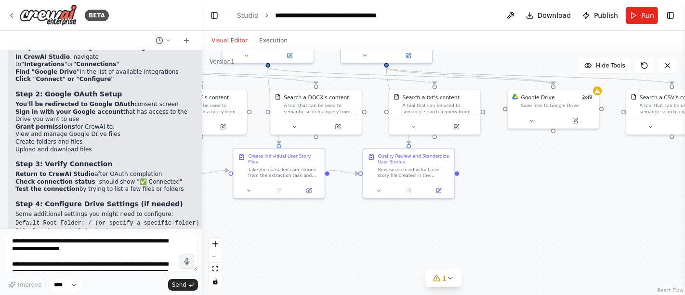
scroll to position [3821, 0]
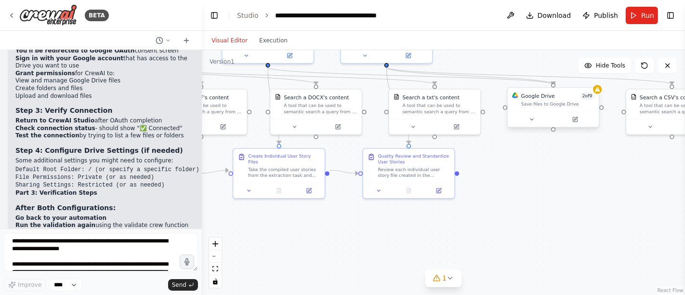
click at [568, 101] on div "Google Drive 2 of 9 Save files to Google Drive" at bounding box center [558, 100] width 73 height 15
click at [577, 121] on icon at bounding box center [576, 120] width 6 height 6
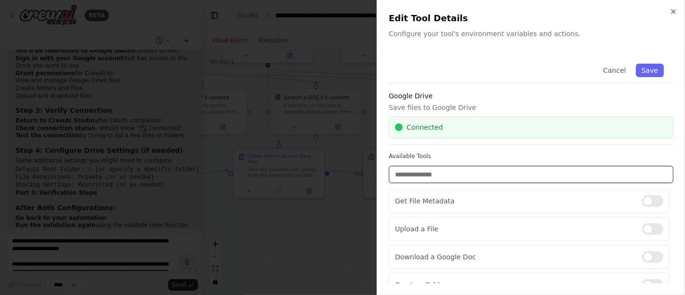
click at [475, 172] on input "text" at bounding box center [531, 174] width 285 height 17
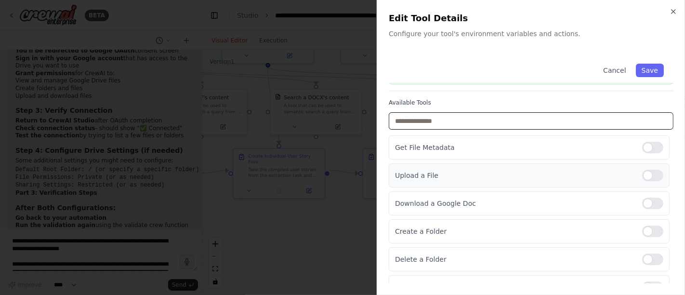
scroll to position [107, 0]
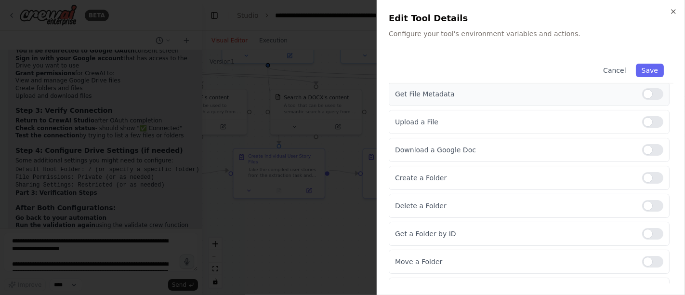
click at [616, 94] on div at bounding box center [653, 94] width 21 height 12
click at [616, 149] on div at bounding box center [653, 150] width 21 height 12
click at [616, 174] on div at bounding box center [653, 178] width 21 height 12
click at [616, 207] on div at bounding box center [653, 206] width 21 height 12
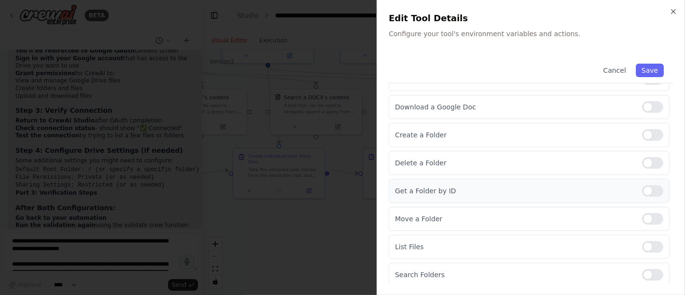
click at [616, 188] on div at bounding box center [653, 191] width 21 height 12
click at [616, 214] on div at bounding box center [653, 219] width 21 height 12
click at [616, 265] on div at bounding box center [653, 275] width 21 height 12
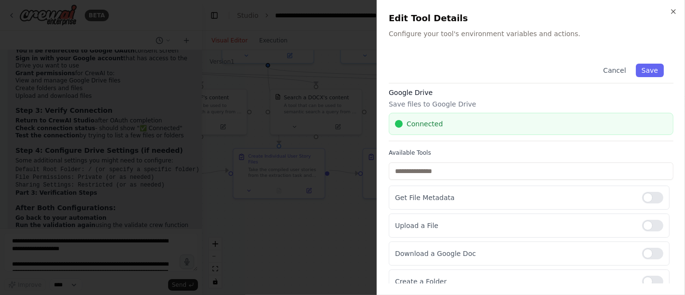
scroll to position [0, 0]
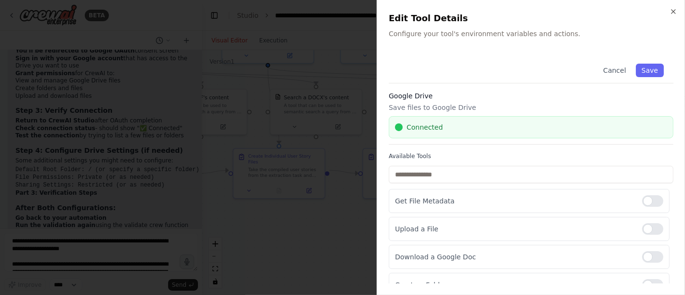
click at [616, 62] on div "Cancel Save" at bounding box center [531, 68] width 285 height 29
click at [616, 70] on button "Save" at bounding box center [650, 70] width 28 height 13
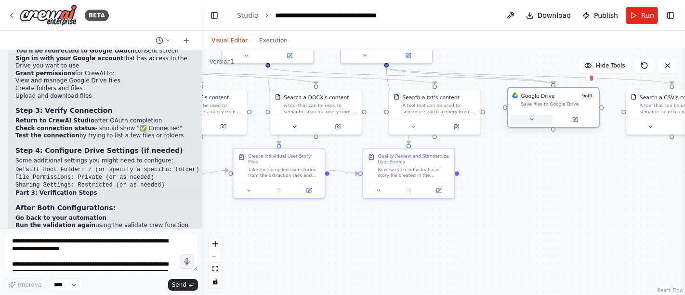
click at [536, 118] on button at bounding box center [532, 119] width 42 height 9
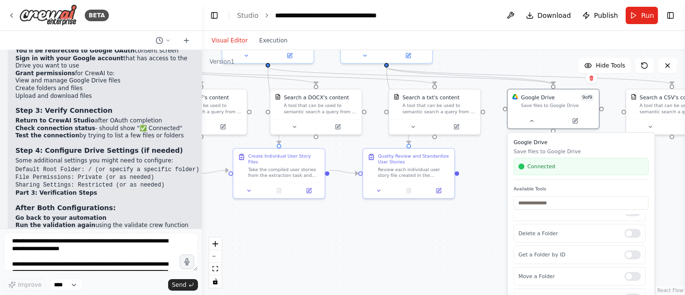
scroll to position [101, 0]
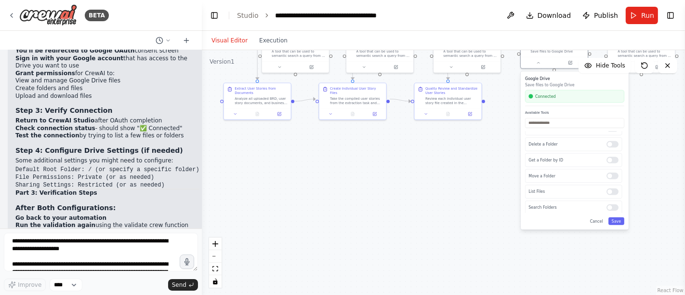
drag, startPoint x: 515, startPoint y: 249, endPoint x: 482, endPoint y: 162, distance: 92.3
click at [482, 162] on div ".deletable-edge-delete-btn { width: 20px; height: 20px; border: 0px solid #ffff…" at bounding box center [443, 172] width 483 height 245
click at [616, 224] on button "Save" at bounding box center [617, 221] width 16 height 8
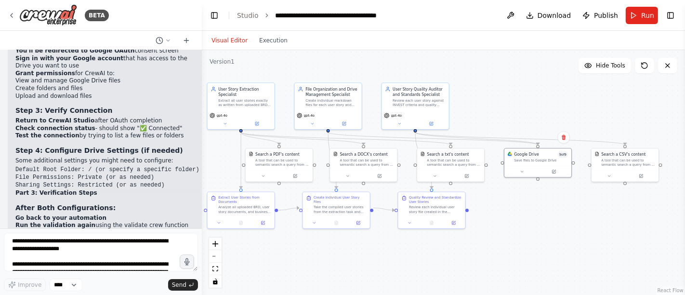
drag, startPoint x: 570, startPoint y: 133, endPoint x: 556, endPoint y: 234, distance: 102.6
click at [556, 234] on div ".deletable-edge-delete-btn { width: 20px; height: 20px; border: 0px solid #ffff…" at bounding box center [443, 172] width 483 height 245
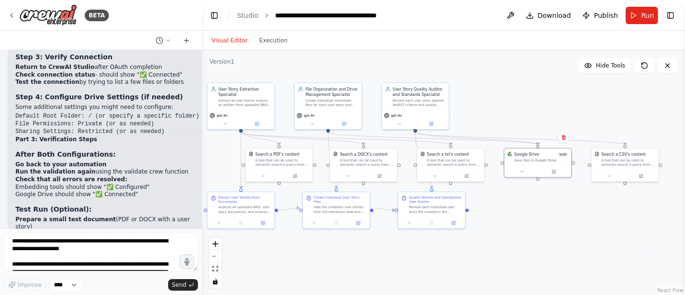
scroll to position [3928, 0]
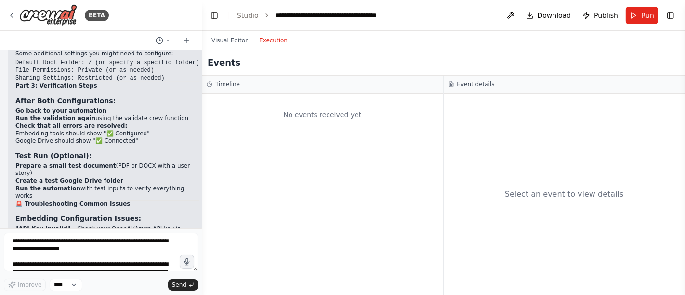
click at [266, 41] on button "Execution" at bounding box center [274, 41] width 40 height 12
click at [225, 42] on button "Visual Editor" at bounding box center [230, 41] width 48 height 12
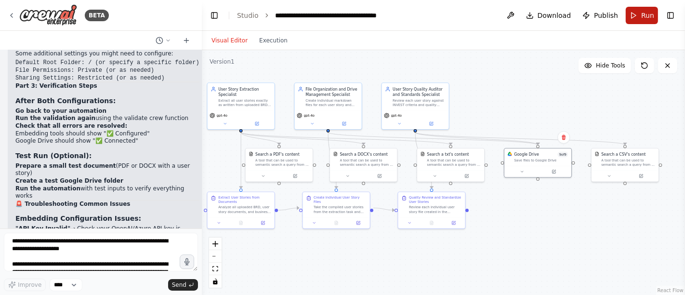
click at [616, 16] on span "Run" at bounding box center [648, 16] width 13 height 10
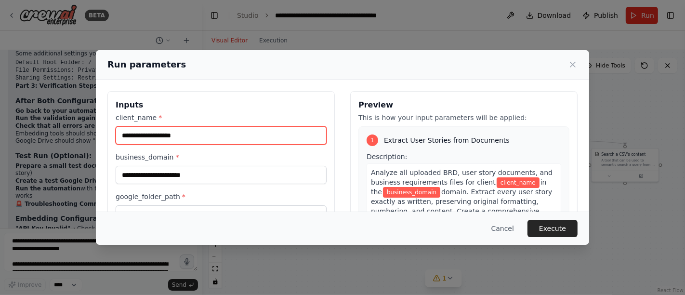
click at [169, 133] on input "client_name *" at bounding box center [221, 135] width 211 height 18
type input "*"
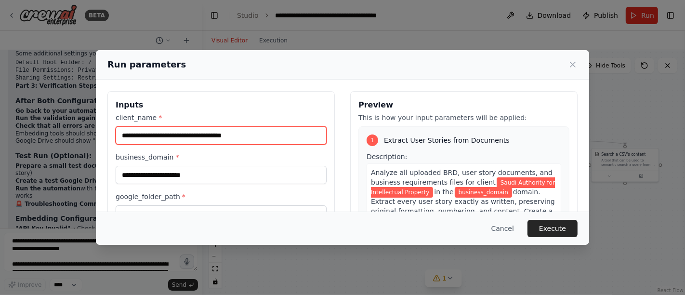
type input "**********"
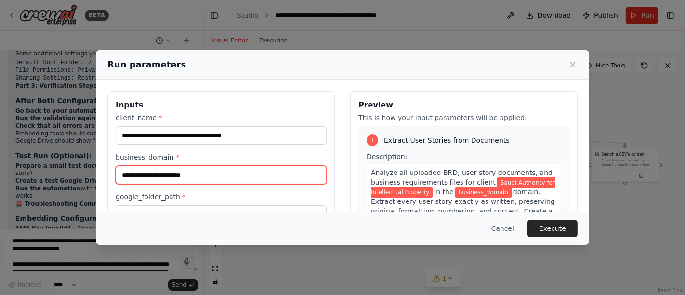
click at [221, 172] on input "business_domain *" at bounding box center [221, 175] width 211 height 18
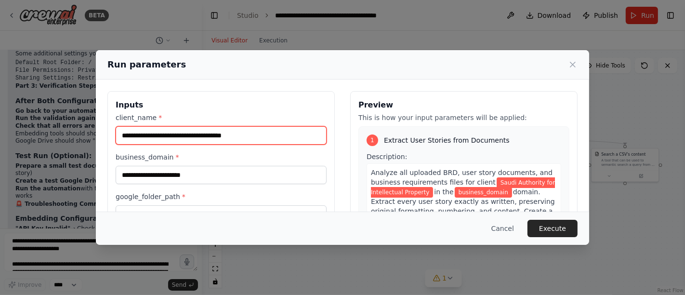
drag, startPoint x: 180, startPoint y: 134, endPoint x: 252, endPoint y: 137, distance: 71.4
click at [252, 137] on input "**********" at bounding box center [221, 135] width 211 height 18
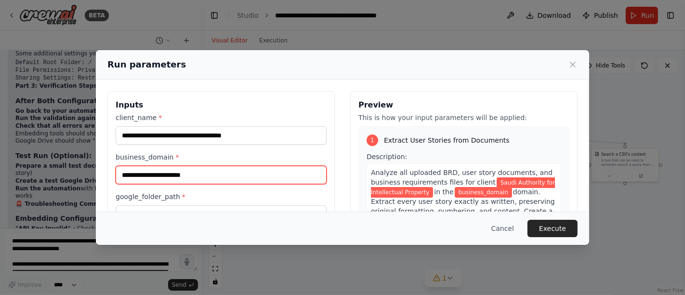
click at [218, 170] on input "business_domain *" at bounding box center [221, 175] width 211 height 18
paste input "**********"
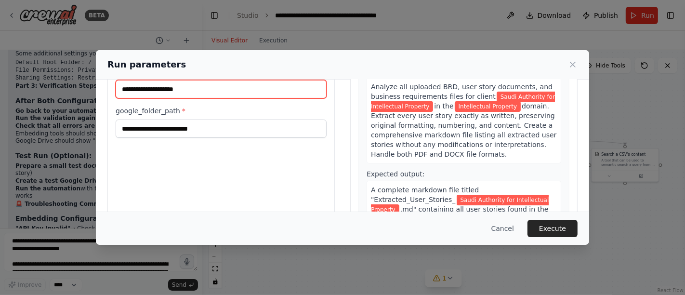
scroll to position [107, 0]
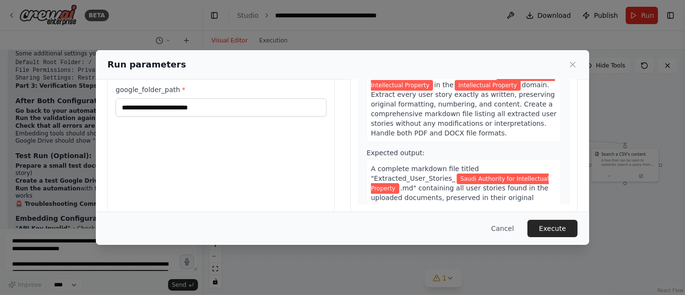
type input "**********"
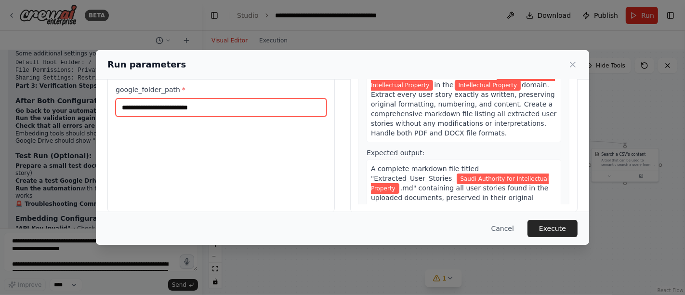
click at [210, 103] on input "google_folder_path *" at bounding box center [221, 107] width 211 height 18
type input "****"
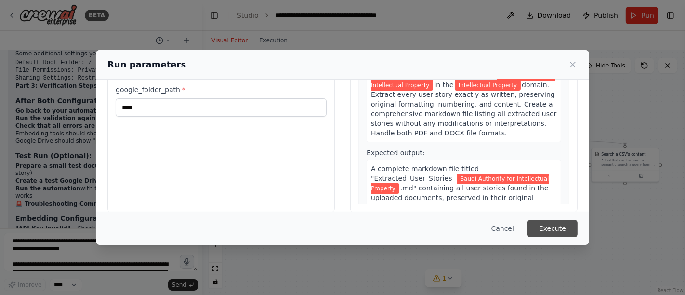
click at [565, 231] on button "Execute" at bounding box center [553, 228] width 50 height 17
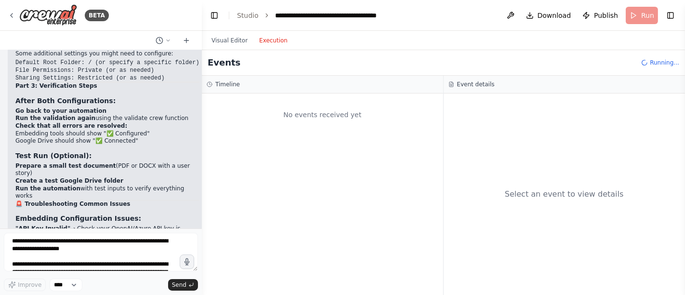
click at [272, 41] on button "Execution" at bounding box center [274, 41] width 40 height 12
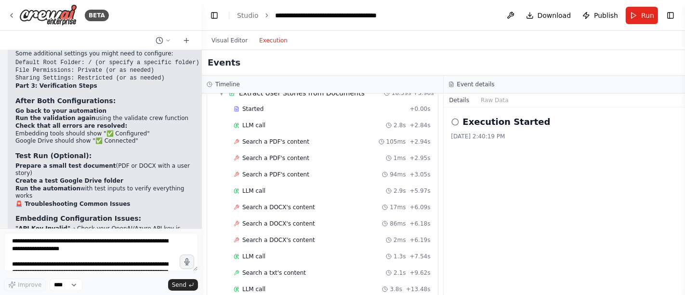
scroll to position [0, 0]
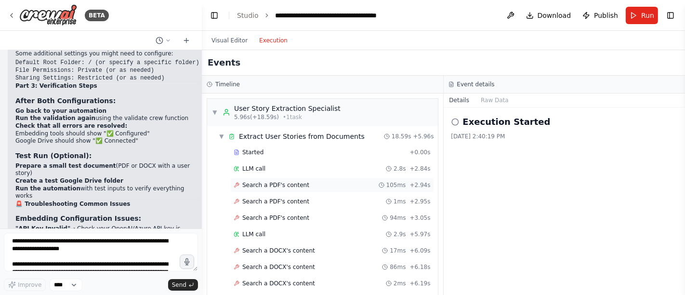
click at [292, 183] on span "Search a PDF's content" at bounding box center [275, 185] width 67 height 8
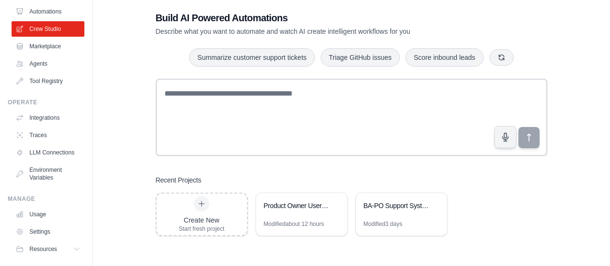
scroll to position [80, 0]
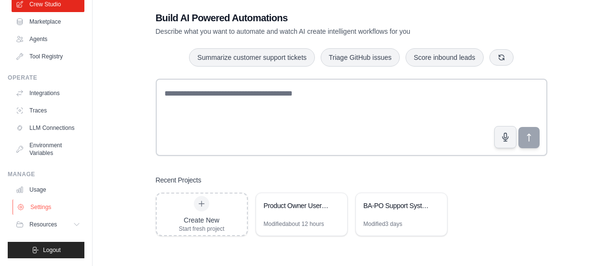
click at [50, 205] on link "Settings" at bounding box center [49, 206] width 73 height 15
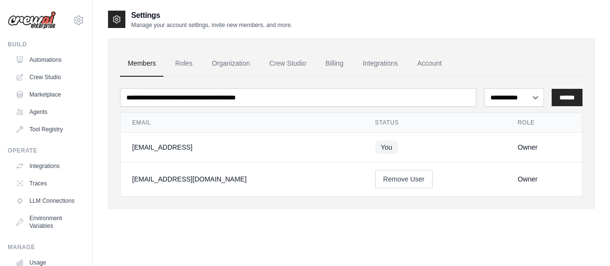
click at [191, 182] on div "lailahassanelhadidy@gmail.com" at bounding box center [242, 179] width 220 height 10
drag, startPoint x: 131, startPoint y: 178, endPoint x: 240, endPoint y: 185, distance: 109.1
click at [240, 185] on td "lailahassanelhadidy@gmail.com" at bounding box center [242, 179] width 243 height 34
copy div "lailahassanelhadidy@gmail.com"
click at [389, 176] on button "Remove User" at bounding box center [404, 178] width 58 height 18
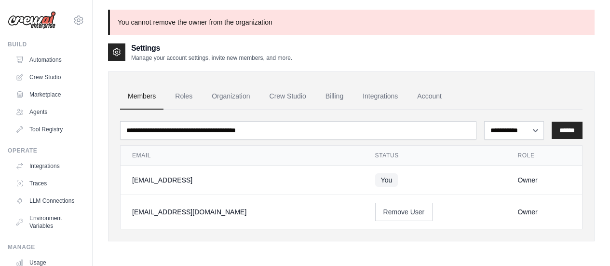
click at [189, 211] on div "lailahassanelhadidy@gmail.com" at bounding box center [242, 212] width 220 height 10
click at [527, 129] on select "**********" at bounding box center [514, 130] width 60 height 18
click at [392, 215] on button "Remove User" at bounding box center [404, 211] width 58 height 18
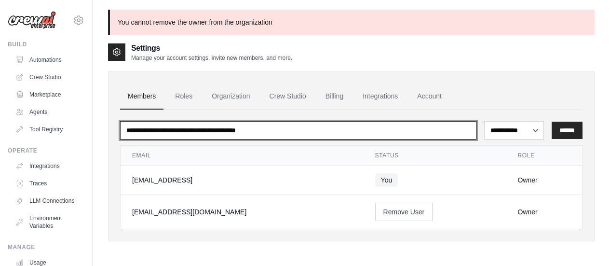
click at [245, 133] on input "email" at bounding box center [298, 130] width 356 height 18
paste input "**********"
type input "**********"
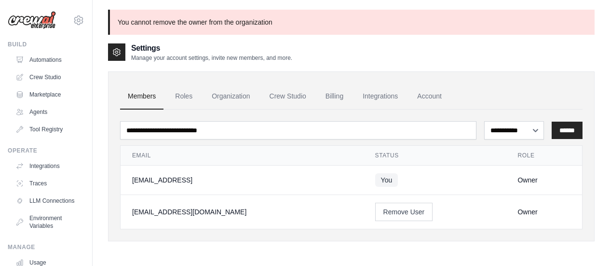
click at [485, 160] on th "Status" at bounding box center [434, 156] width 143 height 20
click at [504, 127] on select "**********" at bounding box center [514, 130] width 60 height 18
select select "*****"
click at [484, 121] on select "**********" at bounding box center [514, 130] width 60 height 18
click at [569, 132] on input "******" at bounding box center [566, 129] width 31 height 17
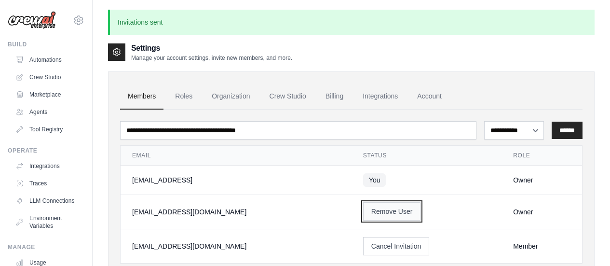
click at [388, 214] on button "Remove User" at bounding box center [392, 211] width 58 height 18
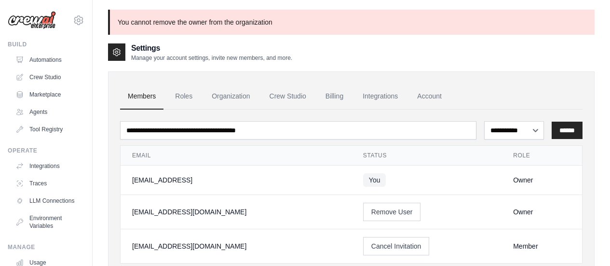
click at [509, 34] on p "You cannot remove the owner from the organization" at bounding box center [351, 22] width 486 height 25
click at [185, 96] on link "Roles" at bounding box center [183, 96] width 33 height 26
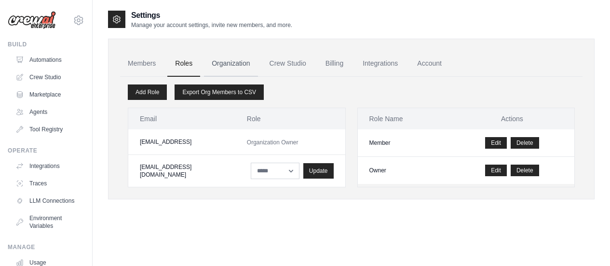
click at [225, 67] on link "Organization" at bounding box center [231, 64] width 54 height 26
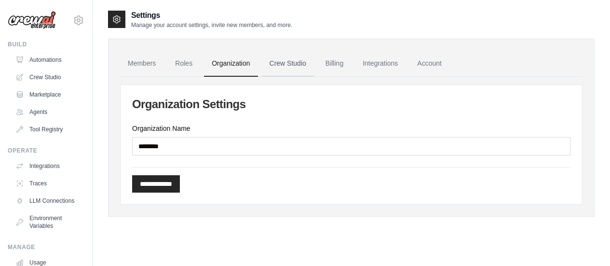
click at [285, 64] on link "Crew Studio" at bounding box center [288, 64] width 52 height 26
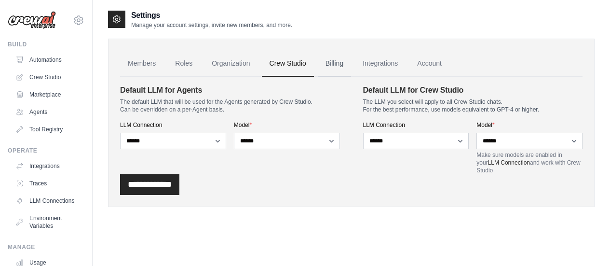
click at [349, 60] on link "Billing" at bounding box center [334, 64] width 33 height 26
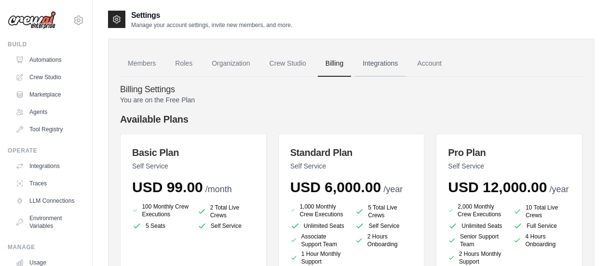
click at [400, 66] on link "Integrations" at bounding box center [380, 64] width 51 height 26
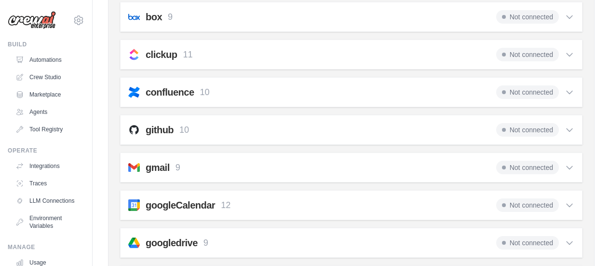
scroll to position [193, 0]
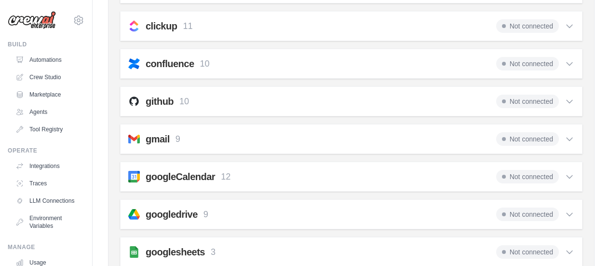
click at [549, 214] on span "Not connected" at bounding box center [527, 213] width 63 height 13
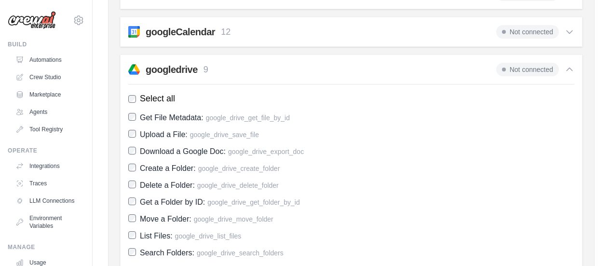
scroll to position [386, 0]
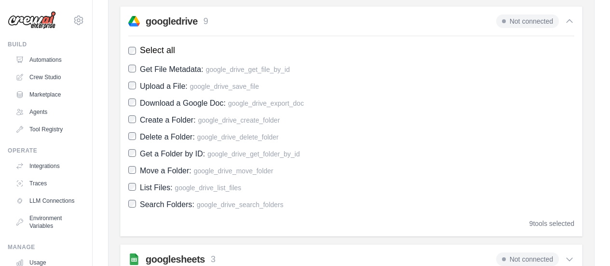
click at [565, 19] on icon at bounding box center [569, 21] width 10 height 10
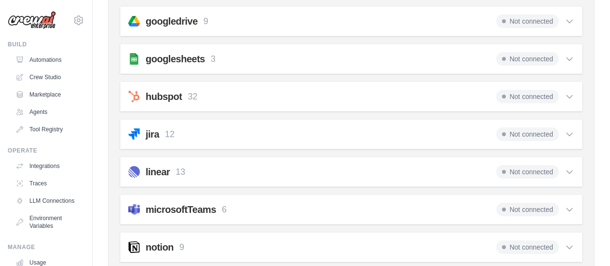
click at [566, 97] on icon at bounding box center [569, 97] width 10 height 10
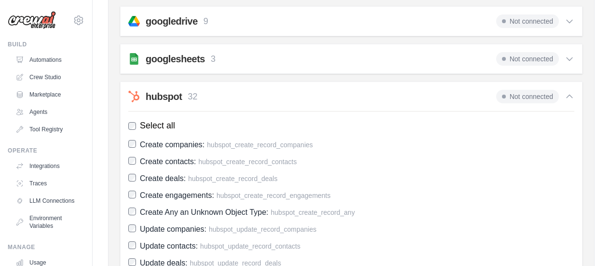
click at [555, 92] on span "Not connected" at bounding box center [527, 96] width 63 height 13
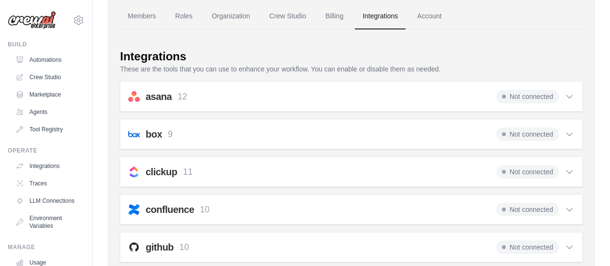
scroll to position [0, 0]
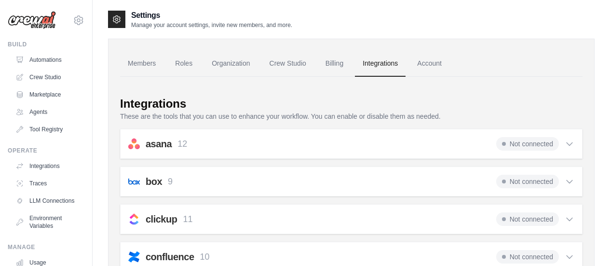
click at [568, 146] on icon at bounding box center [569, 144] width 10 height 10
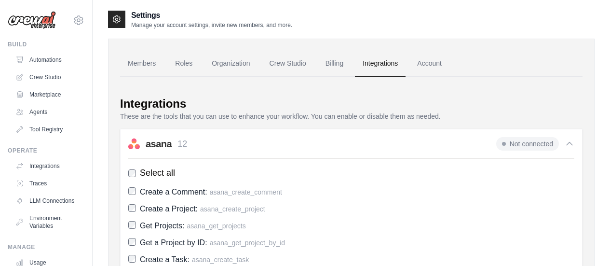
click at [527, 107] on div "Integrations" at bounding box center [351, 103] width 462 height 15
click at [571, 143] on icon at bounding box center [569, 144] width 10 height 10
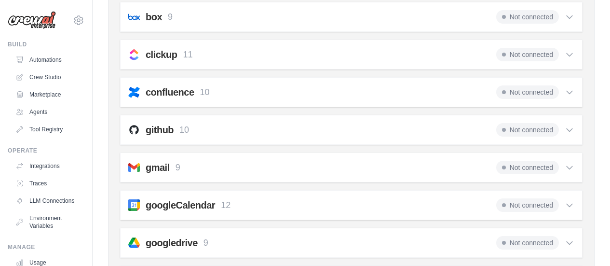
scroll to position [193, 0]
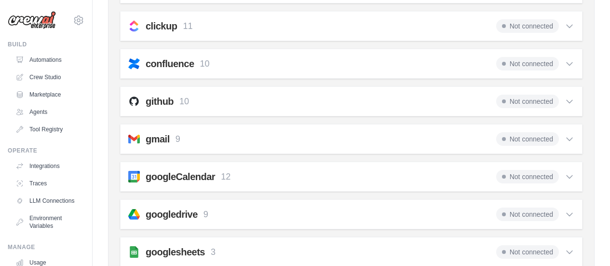
click at [454, 215] on div "googledrive 9 Not connected" at bounding box center [351, 213] width 446 height 13
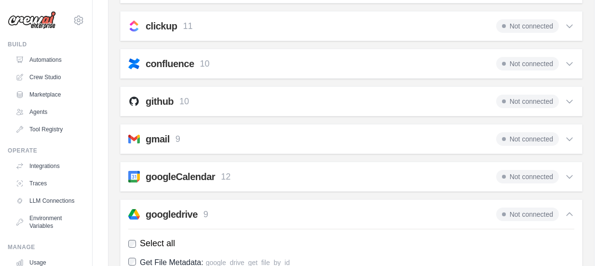
click at [530, 214] on span "Not connected" at bounding box center [527, 213] width 63 height 13
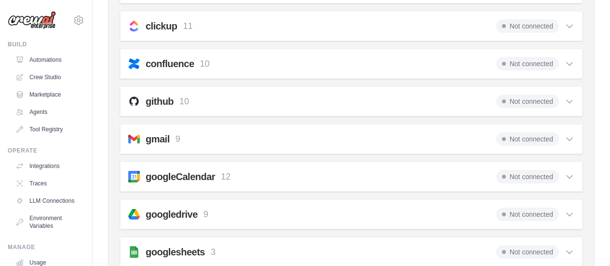
click at [513, 214] on span "Not connected" at bounding box center [527, 213] width 63 height 13
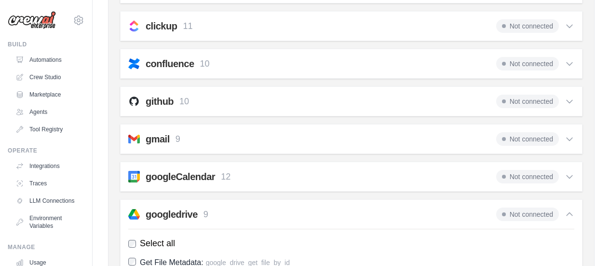
click at [158, 211] on h2 "googledrive" at bounding box center [172, 213] width 52 height 13
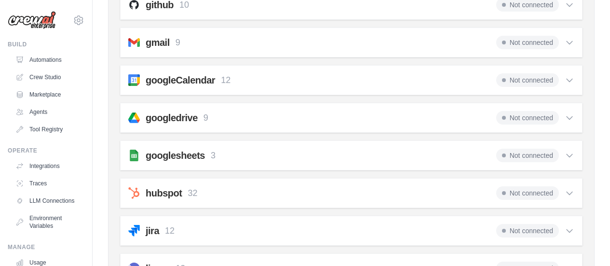
scroll to position [337, 0]
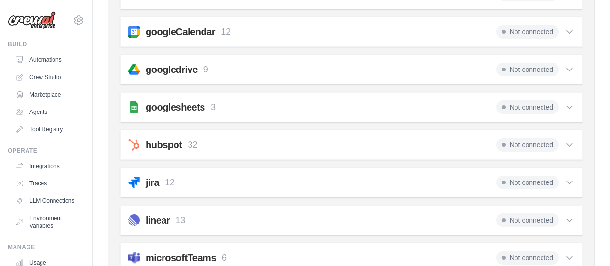
click at [161, 68] on h2 "googledrive" at bounding box center [172, 69] width 52 height 13
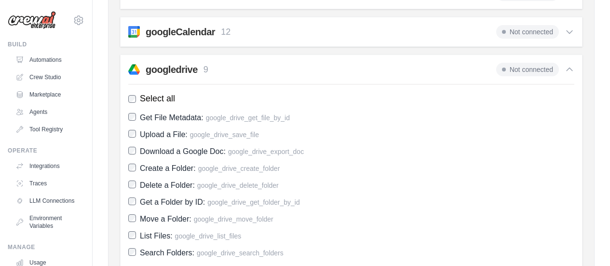
click at [149, 97] on span "Select all" at bounding box center [157, 98] width 35 height 13
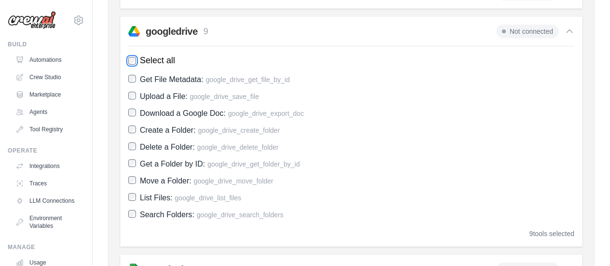
scroll to position [241, 0]
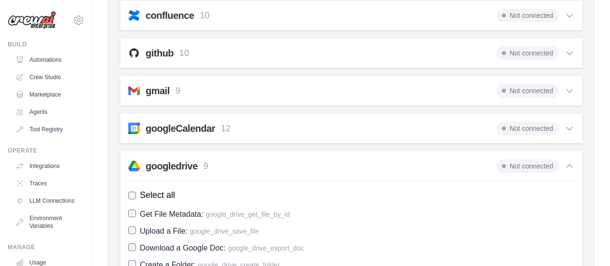
click at [150, 196] on span "Select all" at bounding box center [157, 194] width 35 height 13
click at [187, 213] on span "Get File Metadata:" at bounding box center [172, 214] width 64 height 8
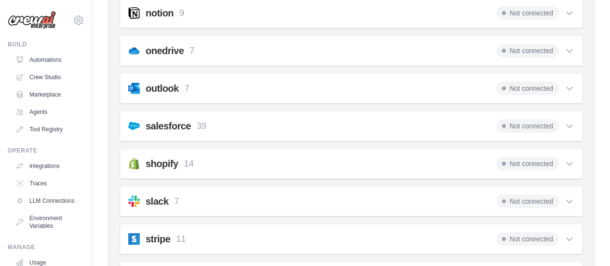
scroll to position [914, 0]
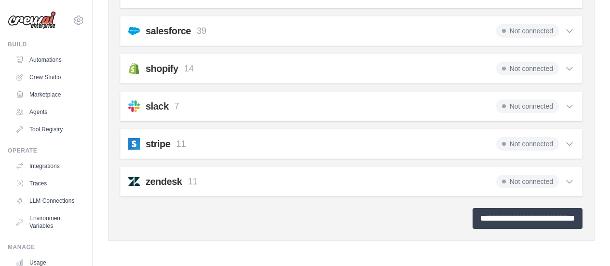
click at [527, 214] on input "**********" at bounding box center [527, 218] width 110 height 21
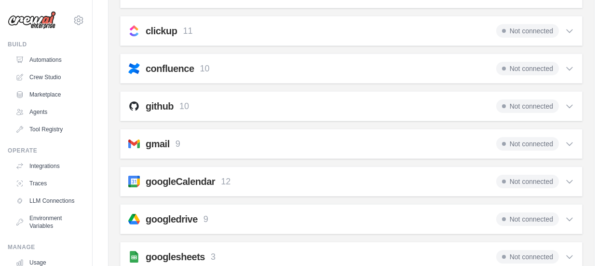
scroll to position [241, 0]
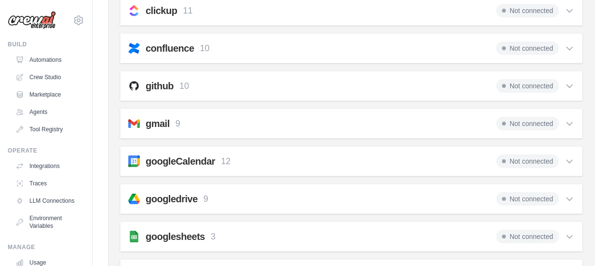
click at [364, 199] on div "googledrive 9 Not connected" at bounding box center [351, 198] width 446 height 13
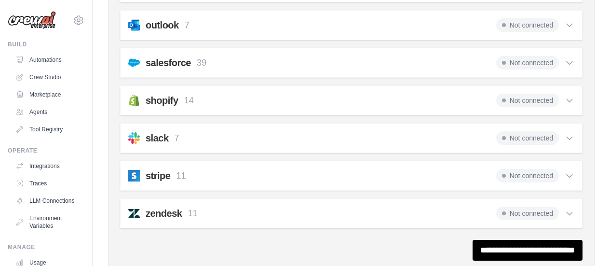
scroll to position [916, 0]
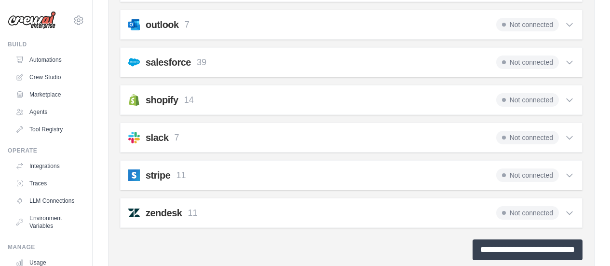
click at [521, 247] on input "**********" at bounding box center [527, 249] width 110 height 21
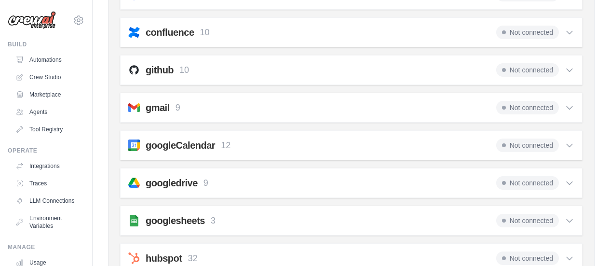
scroll to position [289, 0]
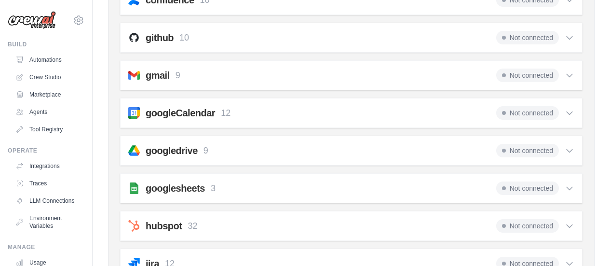
click at [223, 146] on div "googledrive 9 Not connected" at bounding box center [351, 150] width 446 height 13
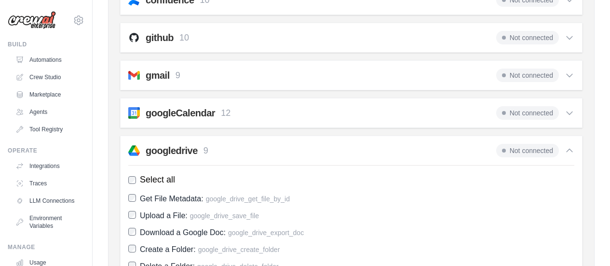
click at [514, 150] on span "Not connected" at bounding box center [527, 150] width 63 height 13
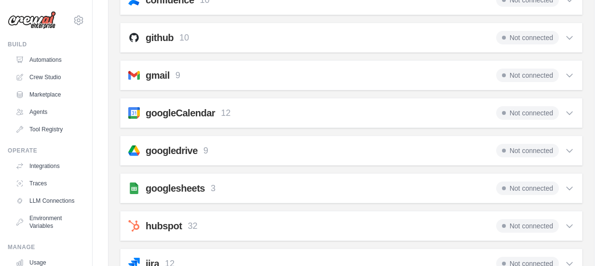
click at [514, 150] on span "Not connected" at bounding box center [527, 150] width 63 height 13
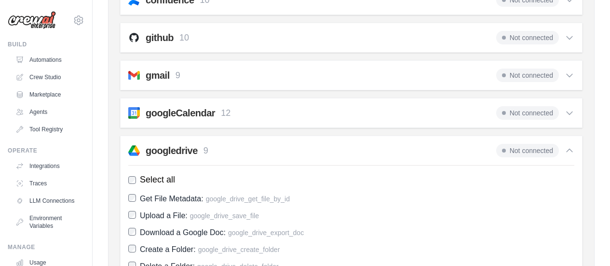
click at [514, 150] on span "Not connected" at bounding box center [527, 150] width 63 height 13
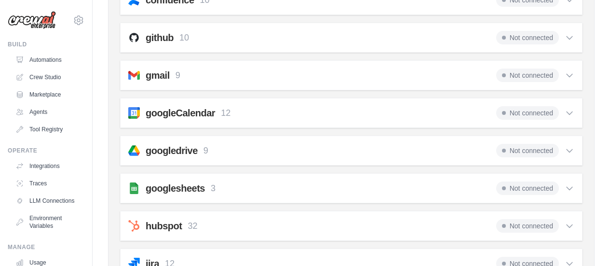
click at [451, 148] on div "googledrive 9 Not connected" at bounding box center [351, 150] width 446 height 13
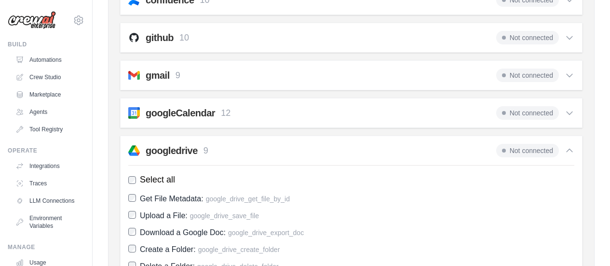
click at [379, 148] on div "googledrive 9 Not connected" at bounding box center [351, 150] width 446 height 13
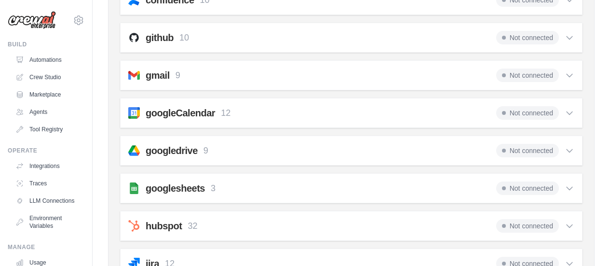
click at [379, 148] on div "googledrive 9 Not connected" at bounding box center [351, 150] width 446 height 13
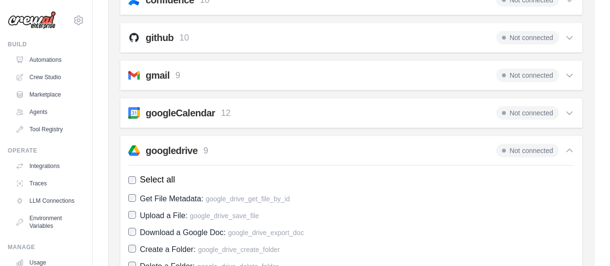
click at [134, 152] on img at bounding box center [134, 151] width 12 height 12
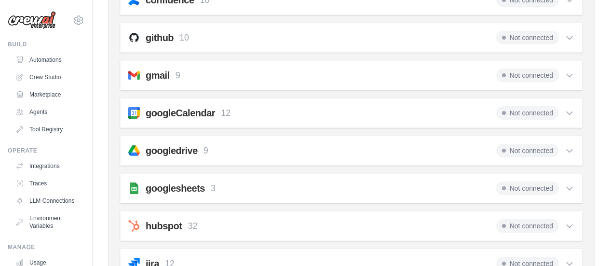
click at [174, 152] on h2 "googledrive" at bounding box center [172, 150] width 52 height 13
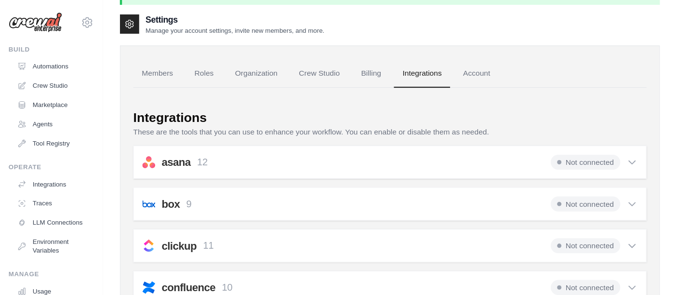
scroll to position [0, 0]
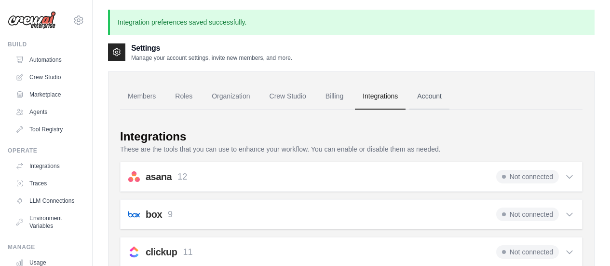
click at [449, 90] on link "Account" at bounding box center [429, 96] width 40 height 26
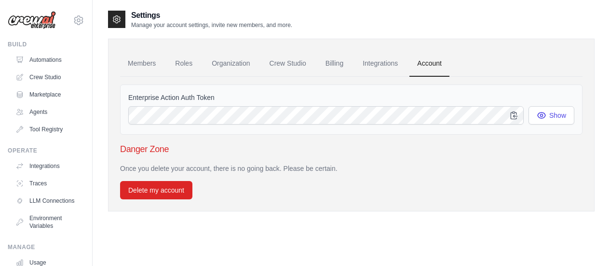
click at [405, 16] on div "Settings Manage your account settings, invite new members, and more." at bounding box center [351, 19] width 486 height 19
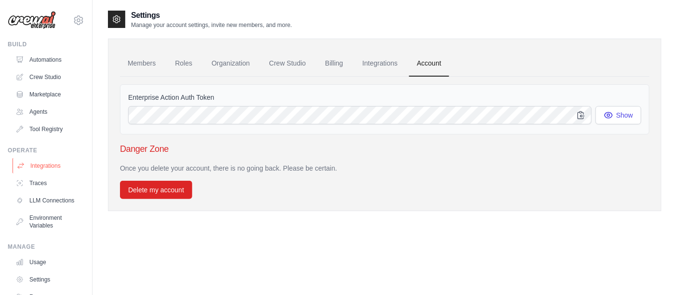
click at [48, 168] on link "Integrations" at bounding box center [49, 165] width 73 height 15
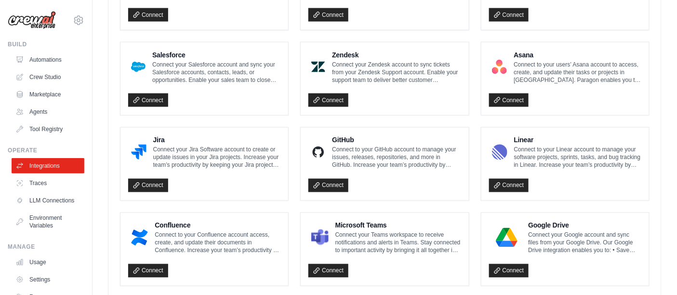
scroll to position [536, 0]
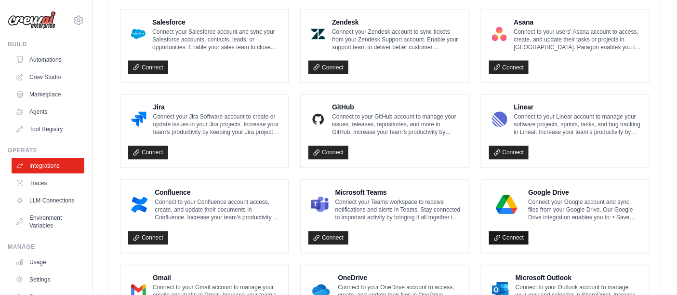
click at [508, 231] on link "Connect" at bounding box center [509, 237] width 40 height 13
click at [503, 232] on link "Connect" at bounding box center [509, 238] width 40 height 13
